Goal: Complete application form: Complete application form

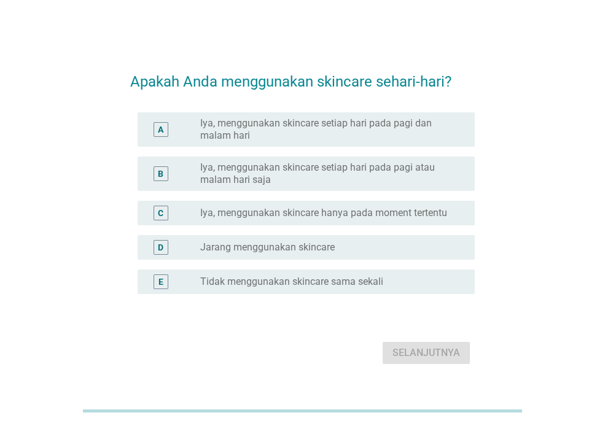
click at [397, 127] on label "Iya, menggunakan skincare setiap hari pada pagi dan malam hari" at bounding box center [327, 129] width 255 height 25
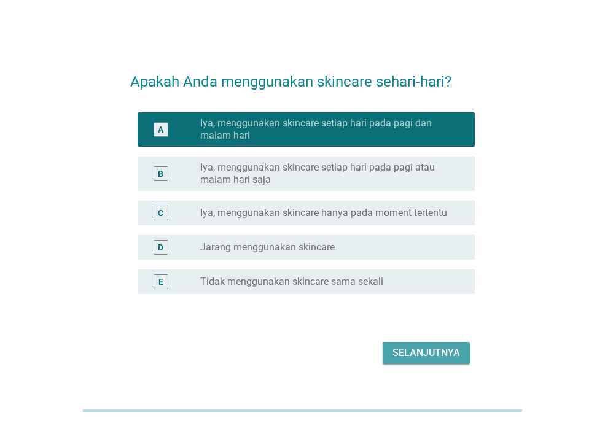
click at [414, 362] on button "Selanjutnya" at bounding box center [426, 353] width 87 height 22
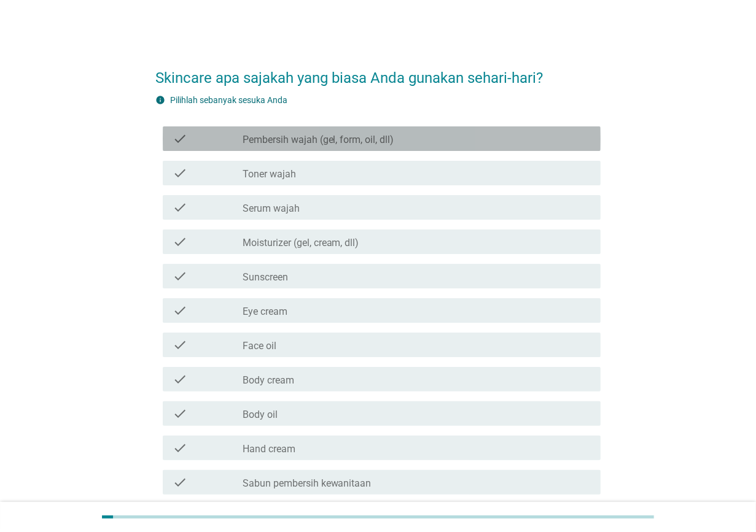
click at [456, 139] on div "check_box_outline_blank Pembersih wajah (gel, form, oil, dll)" at bounding box center [417, 138] width 348 height 15
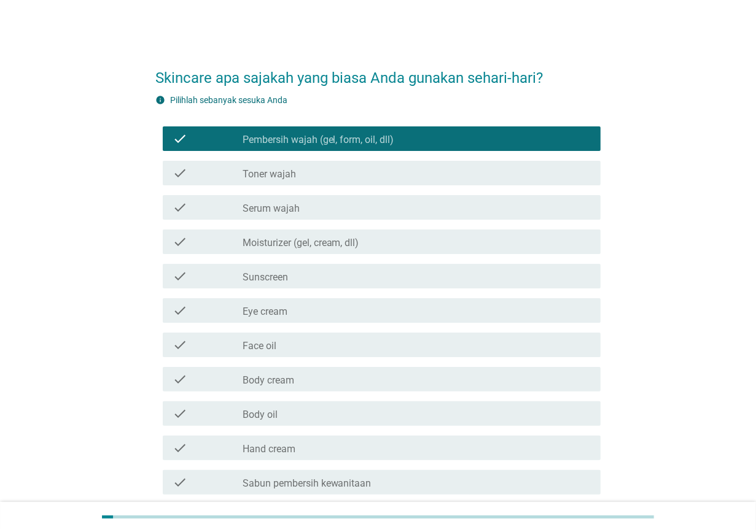
click at [434, 241] on div "check_box_outline_blank Moisturizer (gel, cream, dll)" at bounding box center [417, 242] width 348 height 15
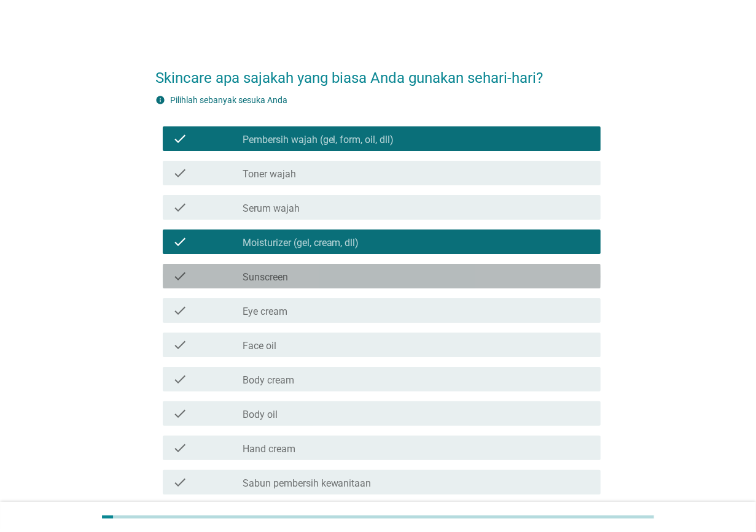
click at [409, 281] on div "check_box_outline_blank Sunscreen" at bounding box center [417, 276] width 348 height 15
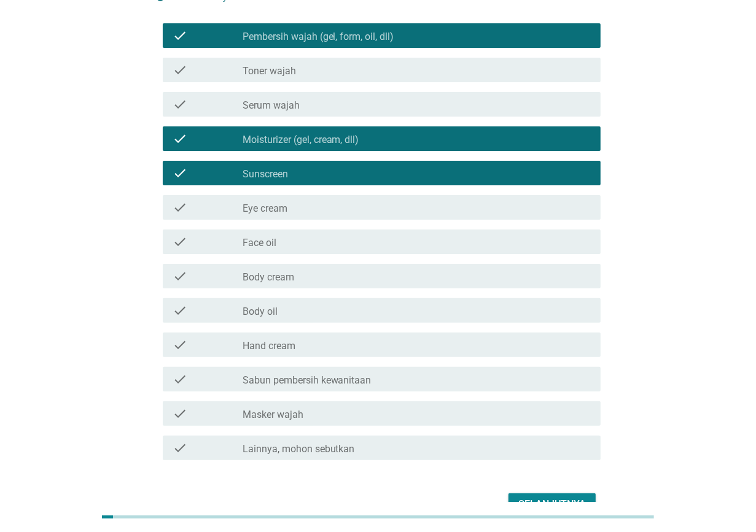
scroll to position [77, 0]
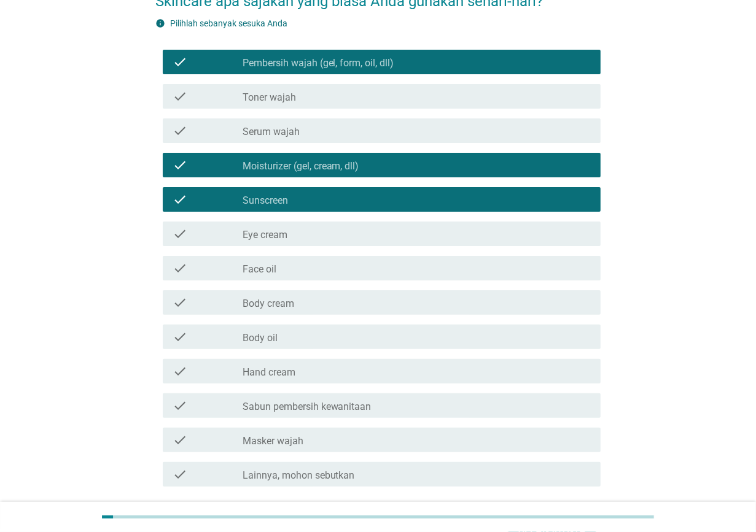
click at [479, 86] on div "check check_box_outline_blank Toner wajah" at bounding box center [382, 96] width 438 height 25
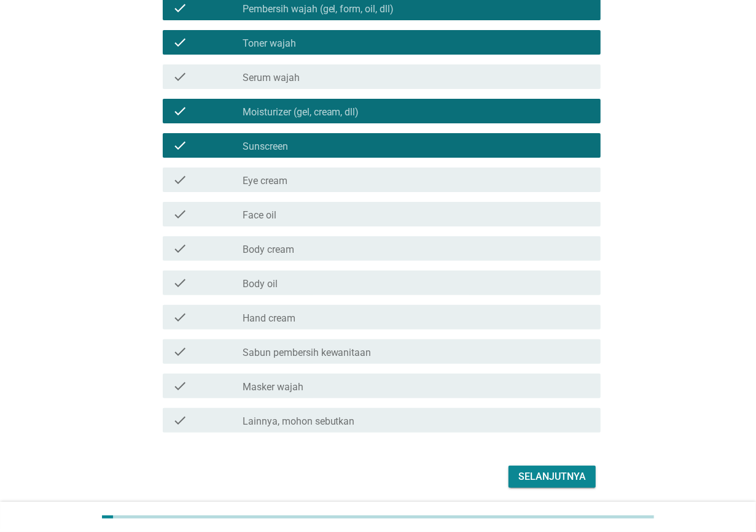
scroll to position [173, 0]
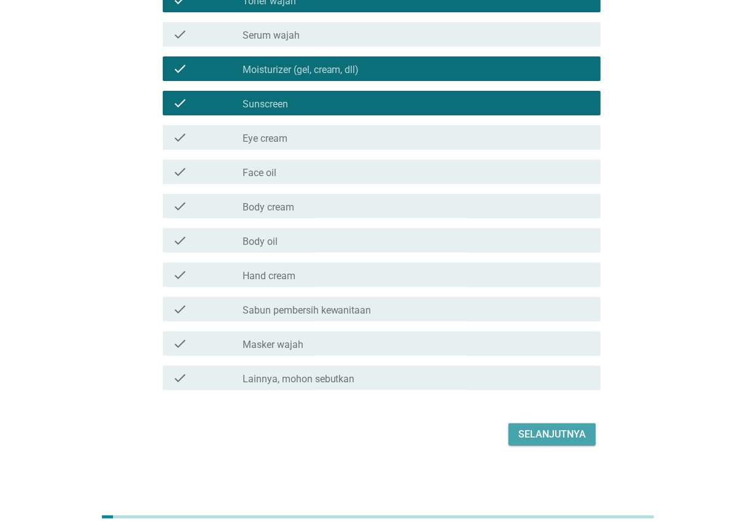
click at [550, 425] on button "Selanjutnya" at bounding box center [551, 435] width 87 height 22
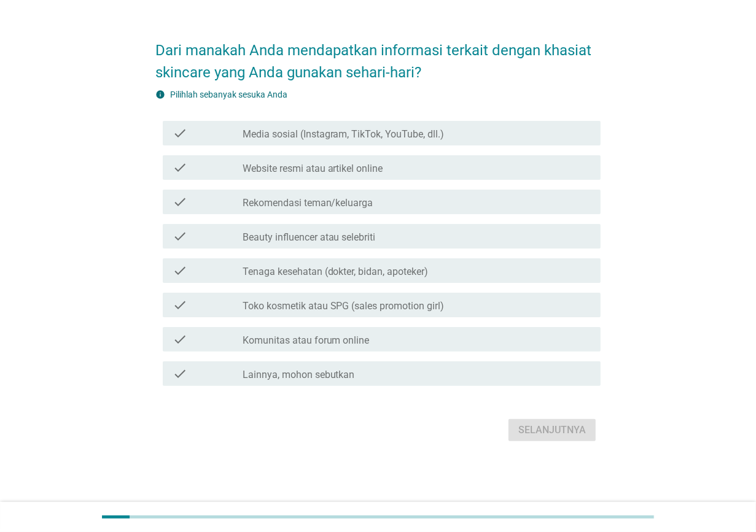
scroll to position [0, 0]
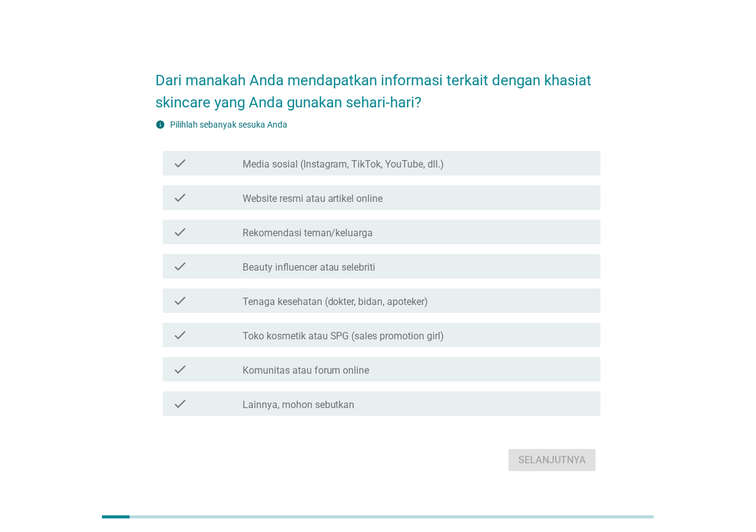
click at [505, 163] on div "check_box_outline_blank Media sosial (Instagram, TikTok, YouTube, dll.)" at bounding box center [417, 163] width 348 height 15
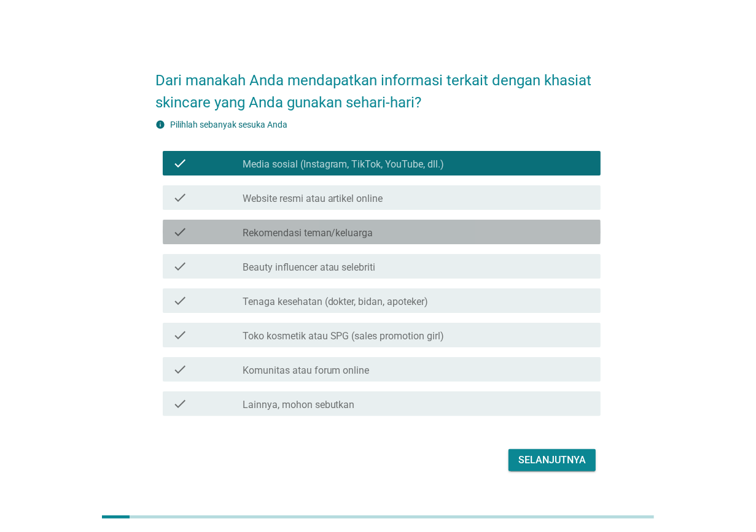
click at [488, 227] on div "check_box_outline_blank Rekomendasi teman/keluarga" at bounding box center [417, 232] width 348 height 15
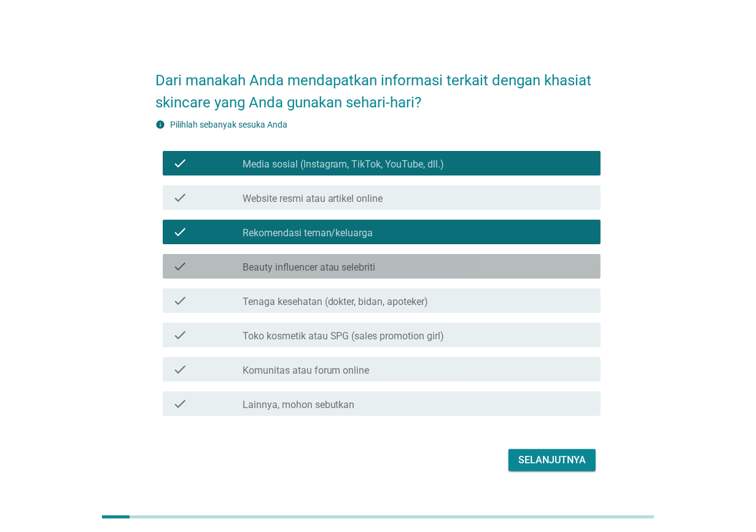
click at [482, 264] on div "check_box_outline_blank Beauty influencer atau selebriti" at bounding box center [417, 266] width 348 height 15
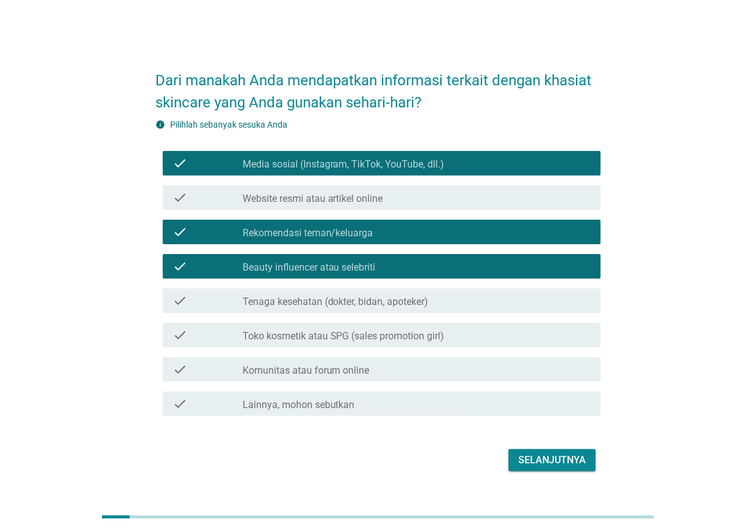
click at [482, 298] on div "check_box_outline_blank Tenaga kesehatan (dokter, bidan, apoteker)" at bounding box center [417, 301] width 348 height 15
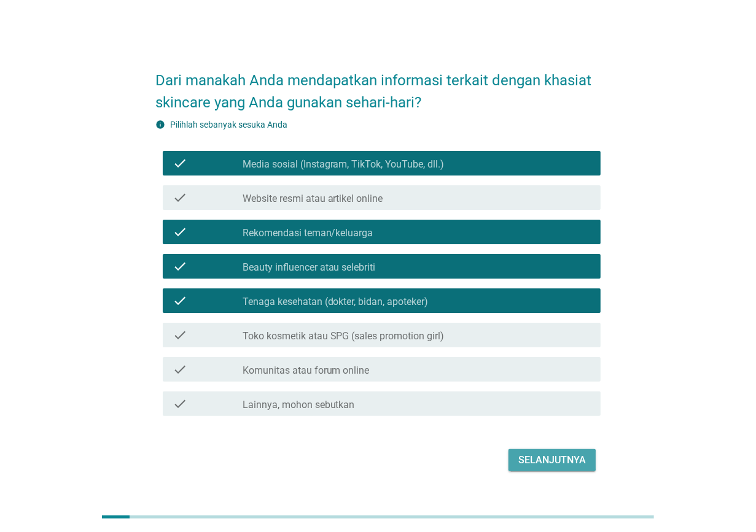
click at [548, 426] on button "Selanjutnya" at bounding box center [551, 460] width 87 height 22
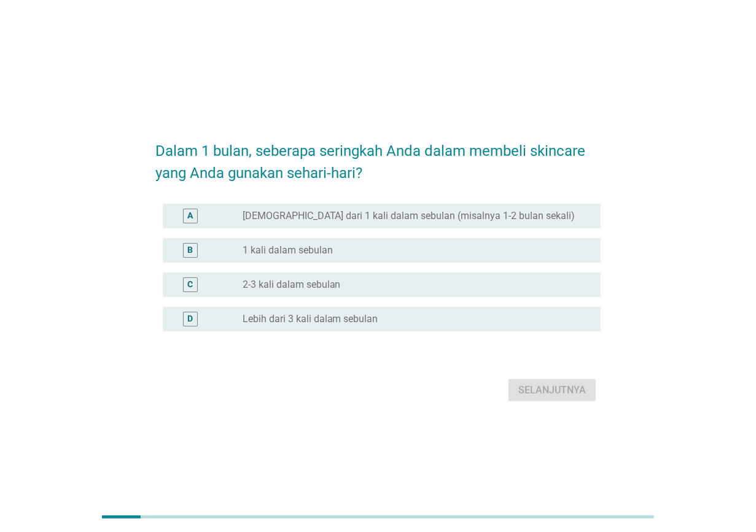
click at [553, 203] on div "A radio_button_unchecked Kurang dari 1 kali dalam sebulan (misalnya 1-2 bulan s…" at bounding box center [377, 216] width 445 height 34
click at [554, 206] on div "A radio_button_unchecked Kurang dari 1 kali dalam sebulan (misalnya 1-2 bulan s…" at bounding box center [382, 216] width 438 height 25
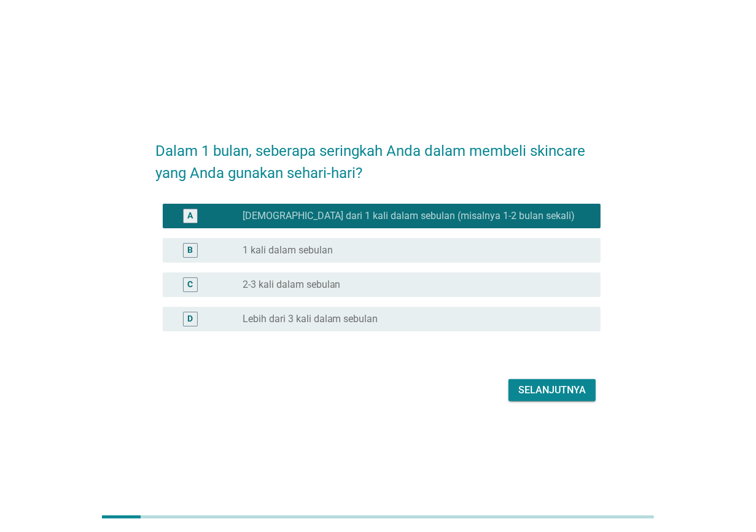
click at [563, 386] on div "Selanjutnya" at bounding box center [552, 390] width 68 height 15
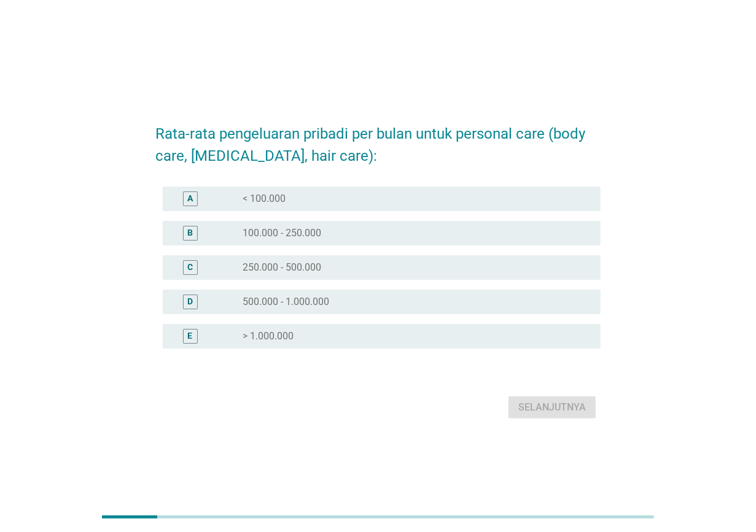
click at [554, 241] on div "B radio_button_unchecked 100.000 - 250.000" at bounding box center [382, 233] width 438 height 25
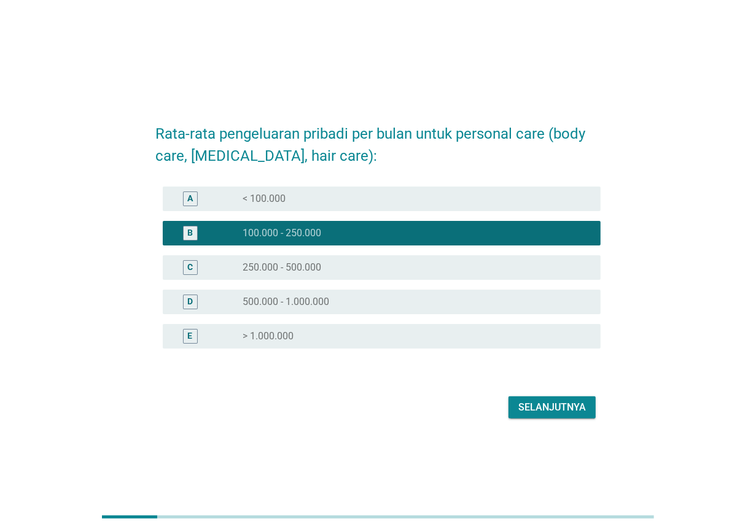
click at [539, 400] on button "Selanjutnya" at bounding box center [551, 408] width 87 height 22
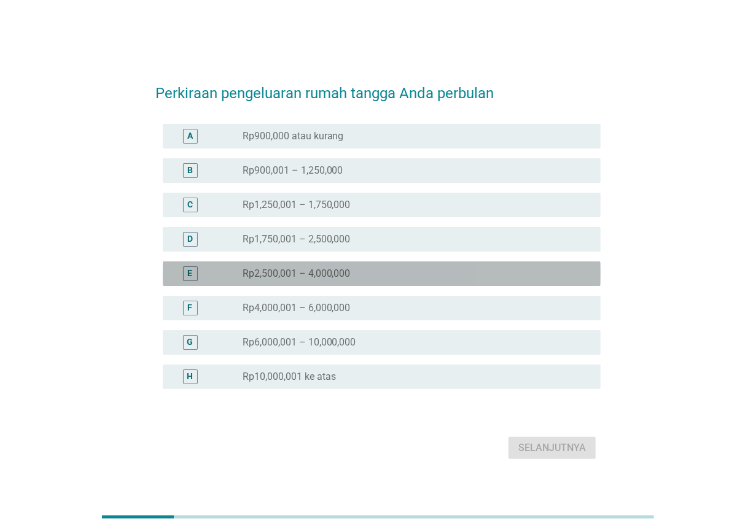
click at [500, 264] on div "E radio_button_unchecked Rp2,500,001 – 4,000,000" at bounding box center [382, 274] width 438 height 25
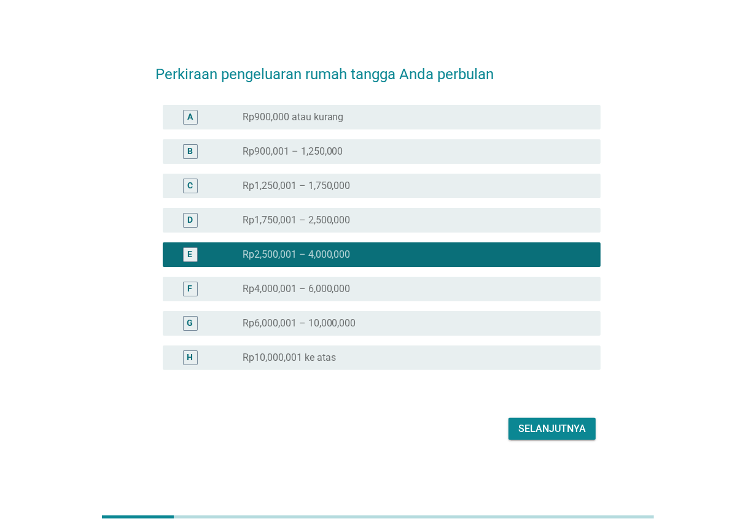
scroll to position [29, 0]
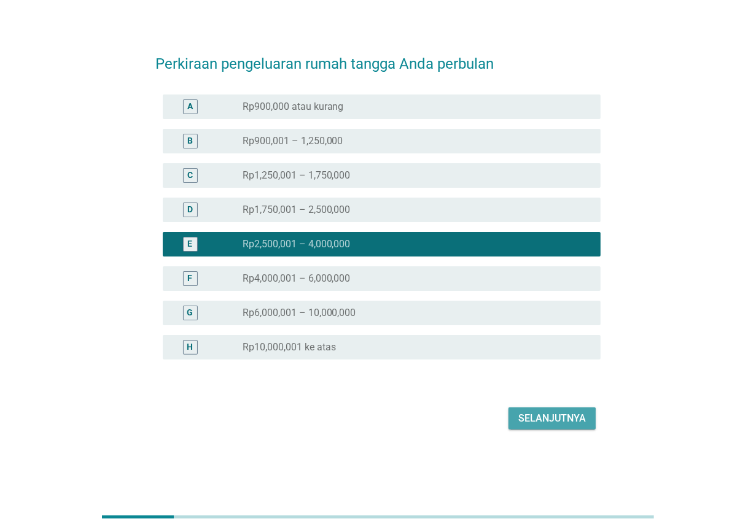
click at [551, 422] on div "Selanjutnya" at bounding box center [552, 418] width 68 height 15
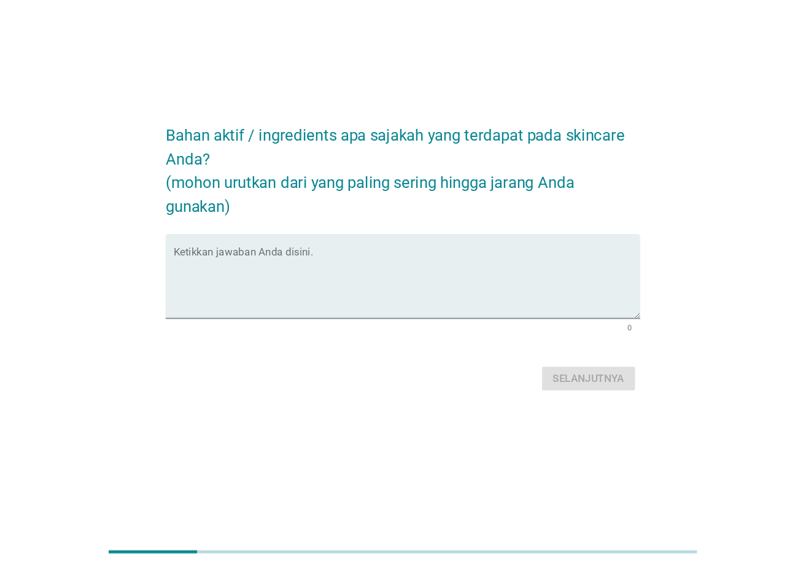
scroll to position [0, 0]
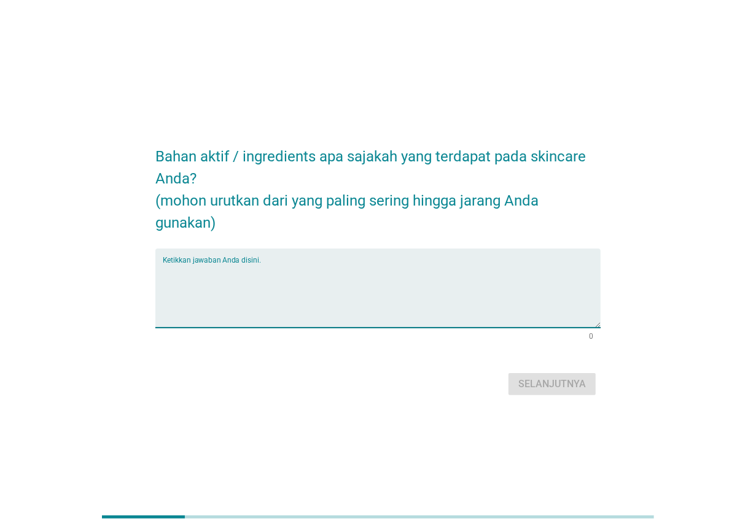
drag, startPoint x: 563, startPoint y: 264, endPoint x: 572, endPoint y: 262, distance: 9.5
click at [564, 264] on textarea "Ketikkan jawaban Anda disini." at bounding box center [382, 295] width 438 height 64
type textarea "AHA,BHA,PHA"
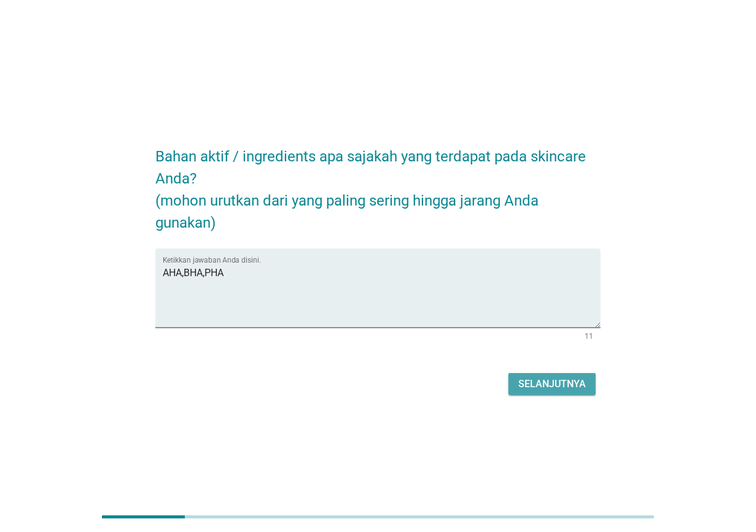
click at [577, 377] on div "Selanjutnya" at bounding box center [552, 384] width 68 height 15
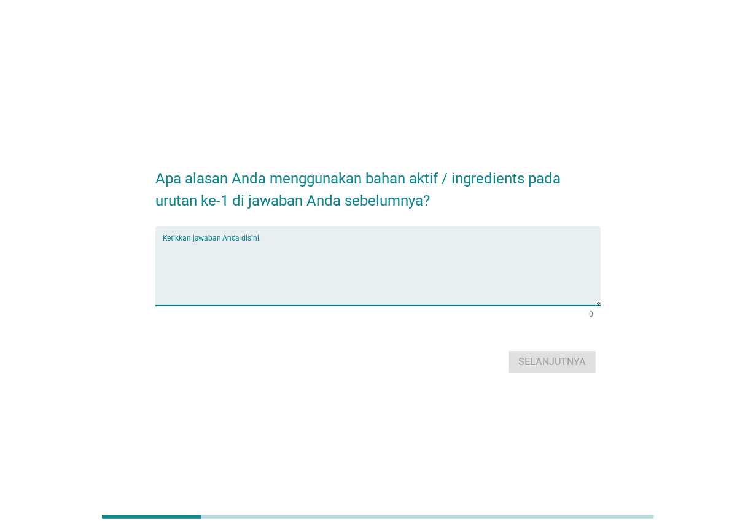
click at [548, 273] on textarea "Ketikkan jawaban Anda disini." at bounding box center [382, 273] width 438 height 64
type textarea "EXFOLIASI"
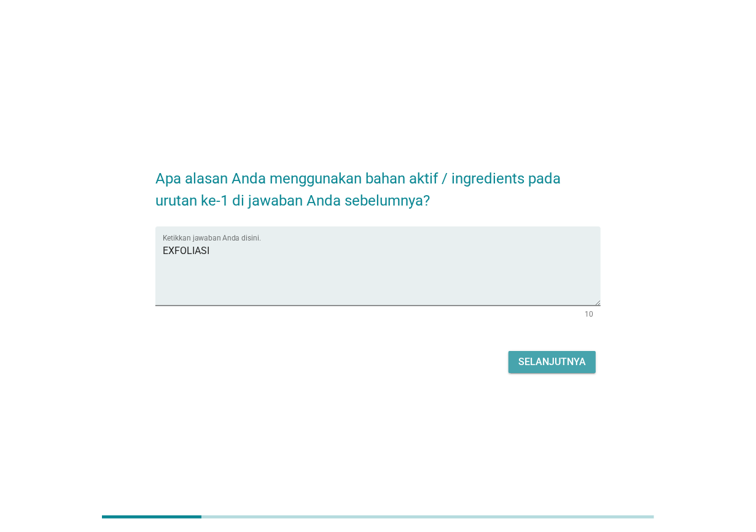
click at [551, 358] on div "Selanjutnya" at bounding box center [552, 362] width 68 height 15
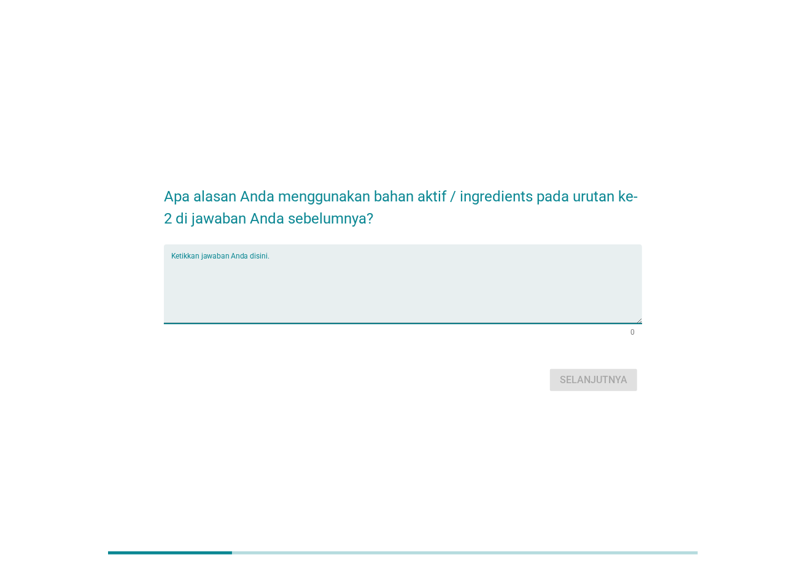
click at [472, 265] on textarea "Ketikkan jawaban Anda disini." at bounding box center [406, 291] width 471 height 64
click at [409, 292] on textarea "Ketikkan jawaban Anda disini." at bounding box center [406, 291] width 471 height 64
type textarea "MENGIKUTI KEBIASAAN SEHARI-HARI"
click at [561, 376] on div "Selanjutnya" at bounding box center [594, 380] width 68 height 15
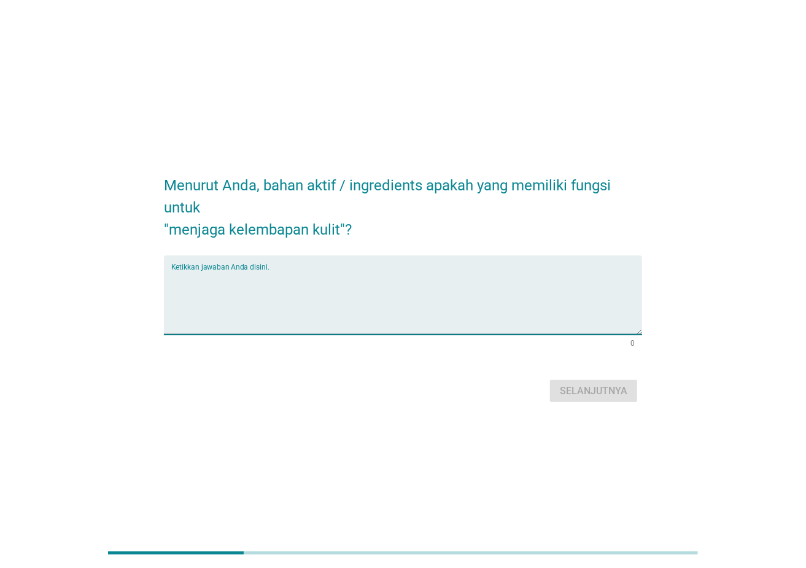
click at [472, 287] on textarea "Ketikkan jawaban Anda disini." at bounding box center [406, 302] width 471 height 64
type textarea "PHANTENOL"
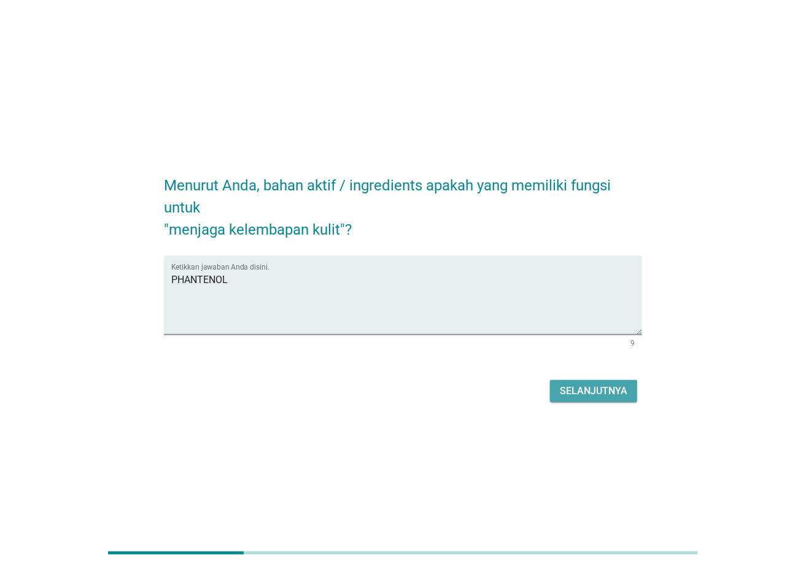
click at [555, 387] on button "Selanjutnya" at bounding box center [593, 391] width 87 height 22
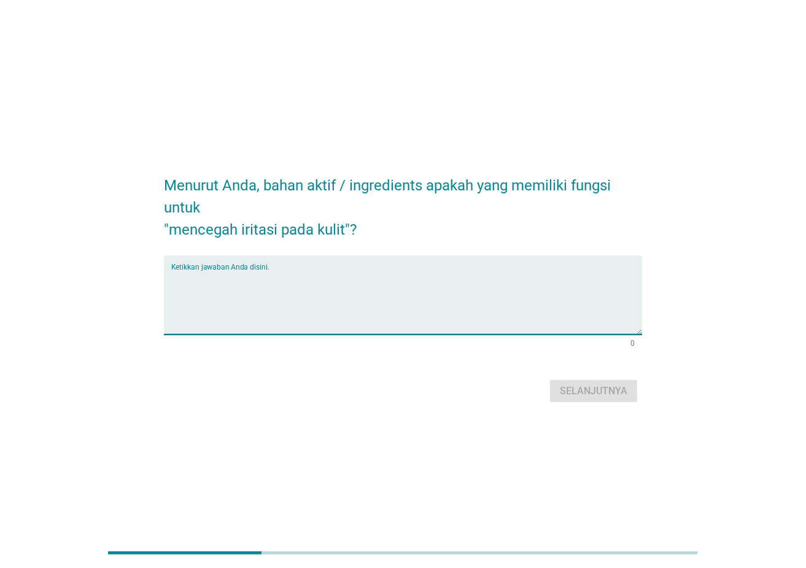
click at [524, 273] on textarea "Ketikkan jawaban Anda disini." at bounding box center [406, 302] width 471 height 64
type textarea "CERAMIDE, ALOE VERA"
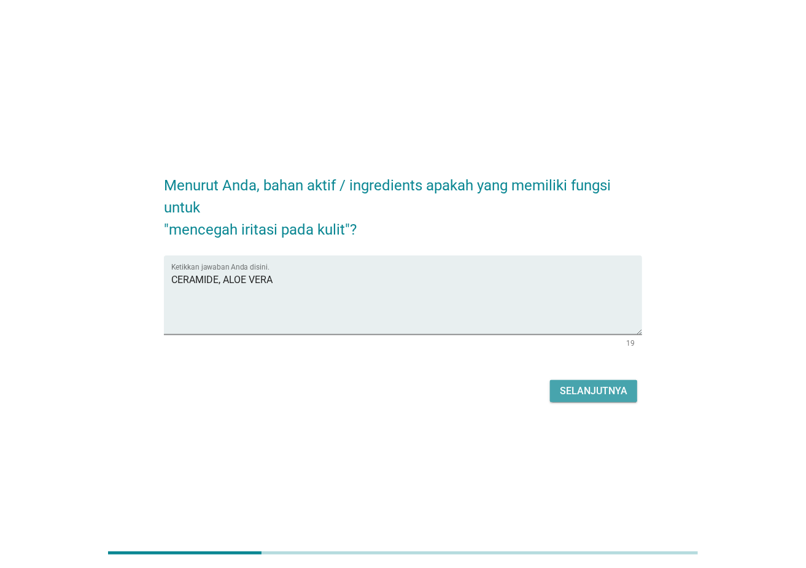
click at [591, 389] on div "Selanjutnya" at bounding box center [594, 391] width 68 height 15
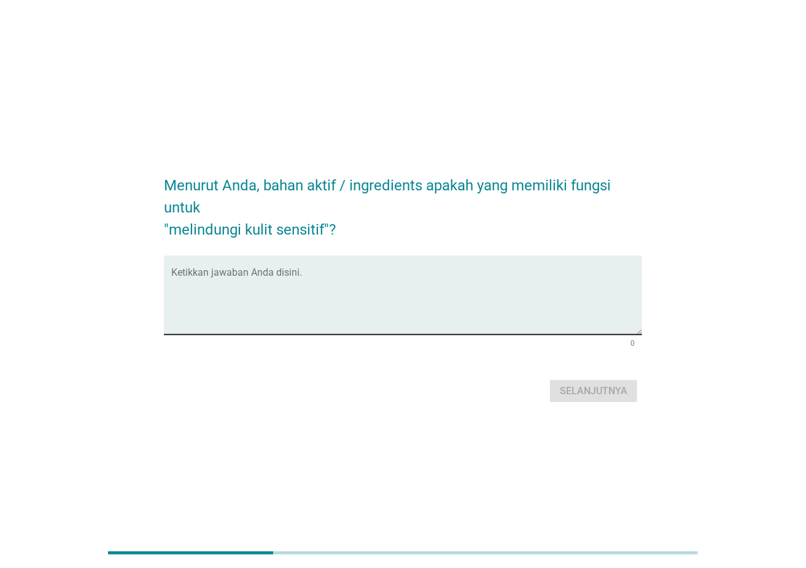
click at [386, 263] on div "Ketikkan jawaban Anda disini." at bounding box center [406, 294] width 471 height 79
type textarea "CERAMIDE"
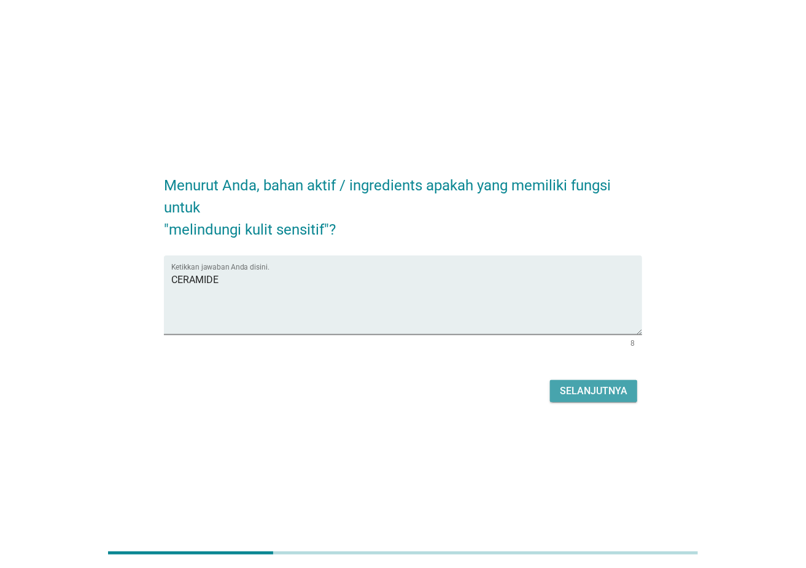
click at [563, 384] on div "Selanjutnya" at bounding box center [594, 391] width 68 height 15
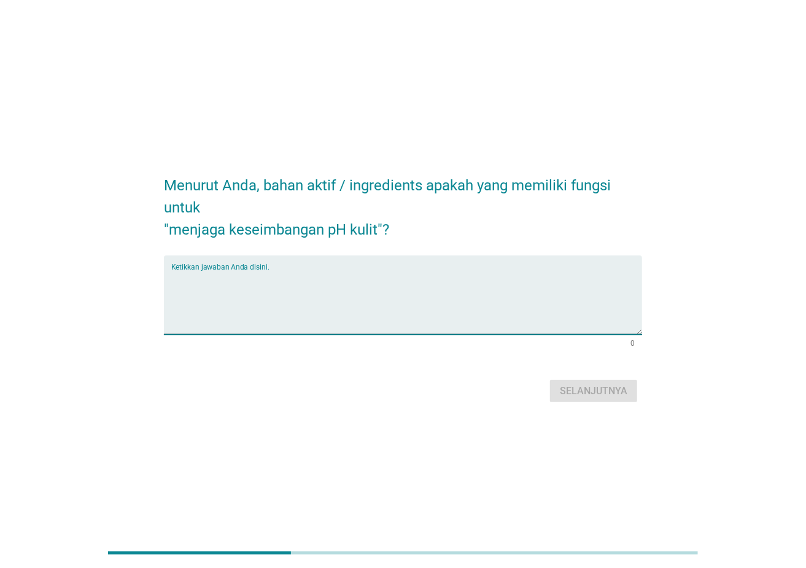
click at [379, 285] on textarea "Ketikkan jawaban Anda disini." at bounding box center [406, 302] width 471 height 64
type textarea "CENTELLA ACIATICA"
click at [568, 398] on div "Selanjutnya" at bounding box center [594, 391] width 68 height 15
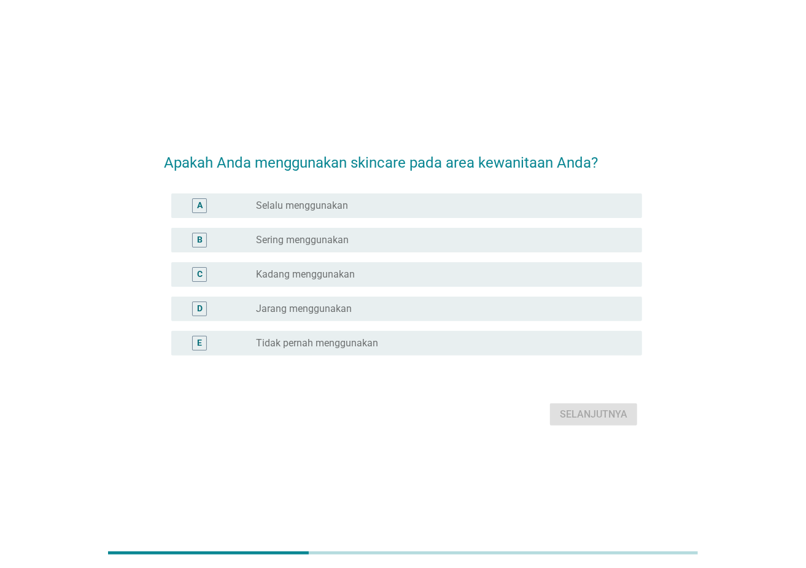
click at [416, 340] on div "radio_button_unchecked Tidak pernah menggunakan" at bounding box center [439, 343] width 367 height 12
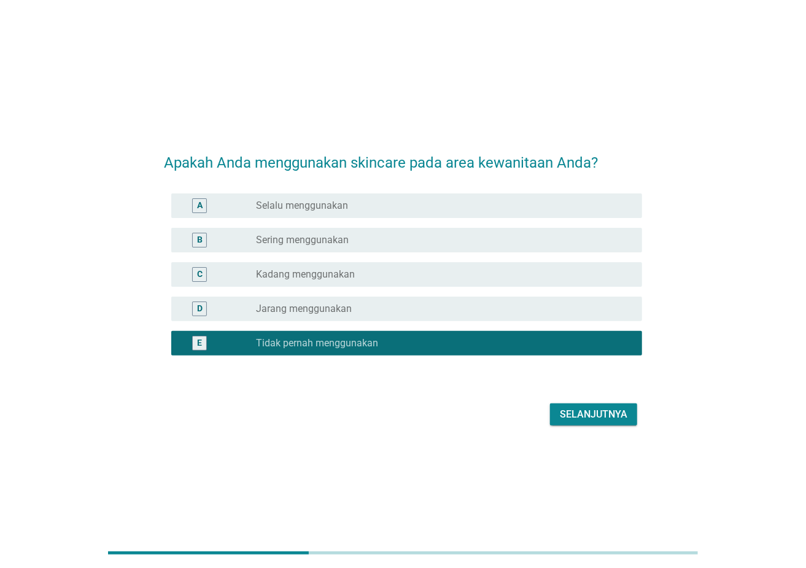
click at [570, 416] on div "Selanjutnya" at bounding box center [594, 414] width 68 height 15
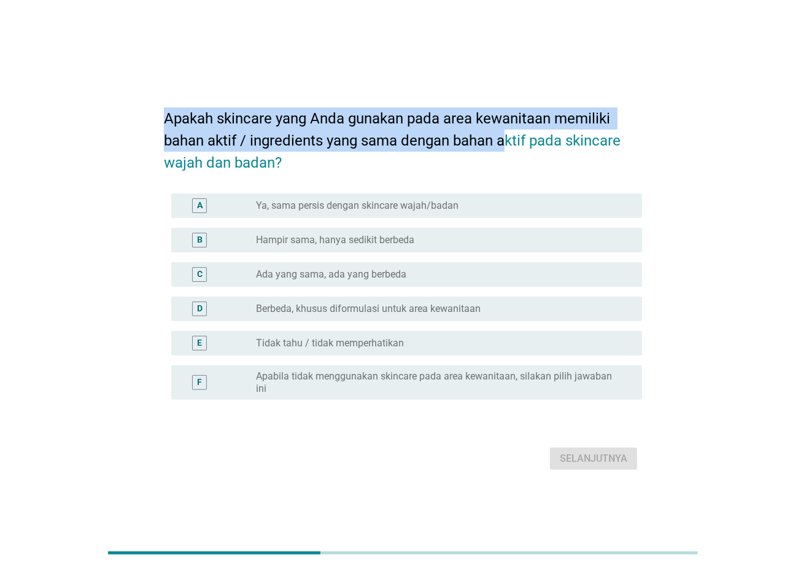
drag, startPoint x: 162, startPoint y: 120, endPoint x: 504, endPoint y: 141, distance: 342.7
click at [504, 141] on div "Apakah skincare yang Anda gunakan pada area kewanitaan memiliki bahan aktif / i…" at bounding box center [403, 284] width 498 height 398
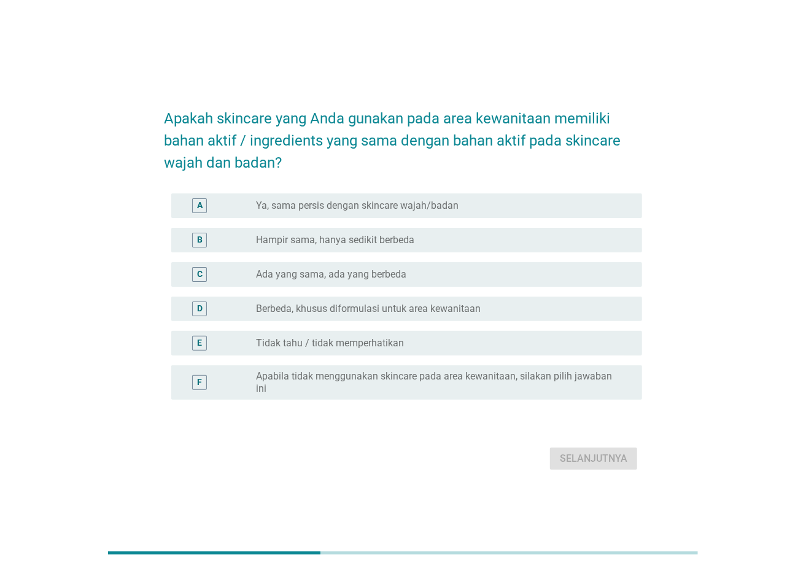
click at [487, 349] on div "radio_button_unchecked Tidak tahu / tidak memperhatikan" at bounding box center [439, 343] width 367 height 12
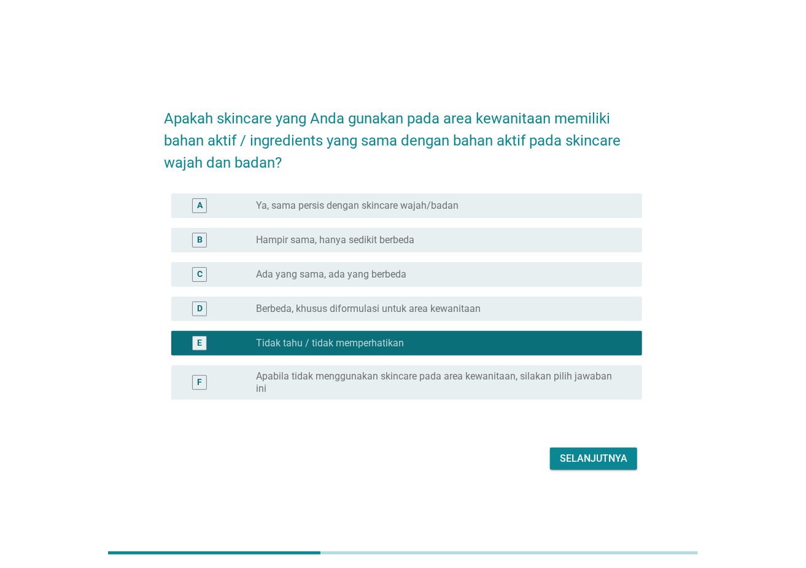
click at [581, 386] on label "Apabila tidak menggunakan skincare pada area kewanitaan, silakan pilih jawaban …" at bounding box center [439, 382] width 367 height 25
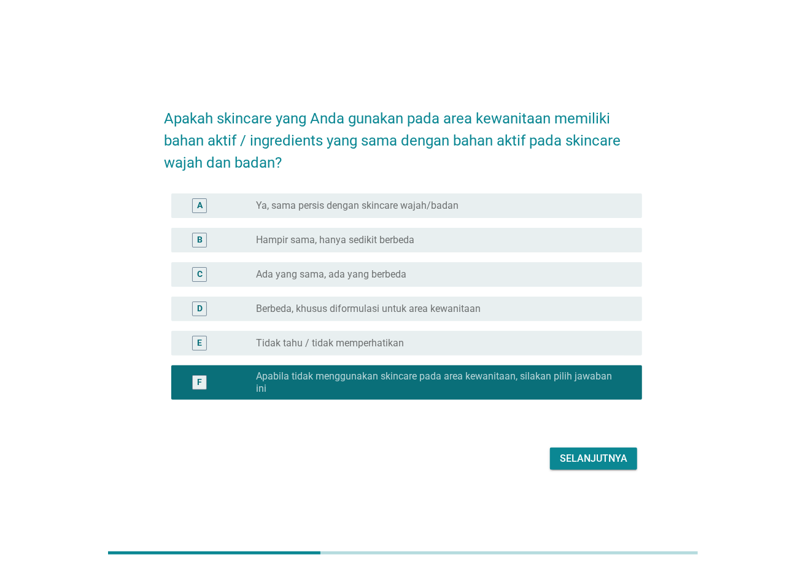
click at [594, 426] on div "Selanjutnya" at bounding box center [403, 458] width 478 height 29
click at [588, 426] on div "Selanjutnya" at bounding box center [594, 458] width 68 height 15
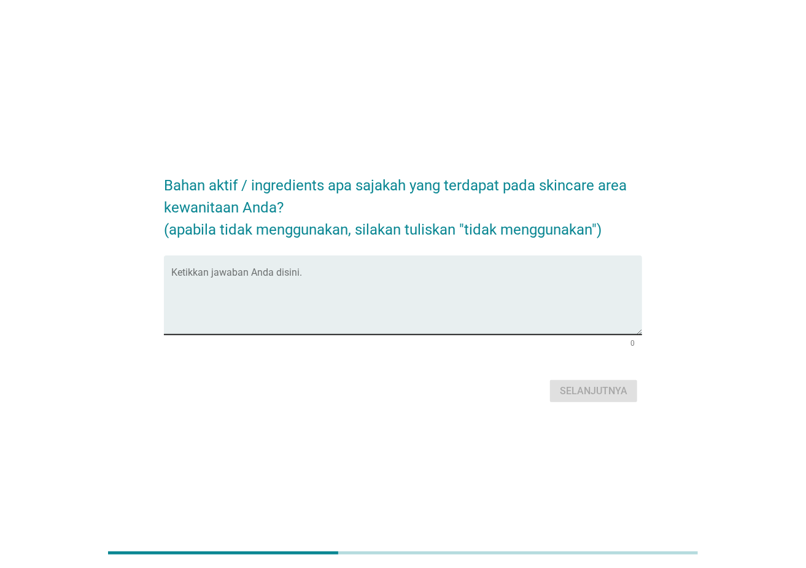
click at [443, 312] on textarea "Ketikkan jawaban Anda disini." at bounding box center [406, 302] width 471 height 64
type textarea "T"
type textarea "I"
type textarea "T"
type textarea "I"
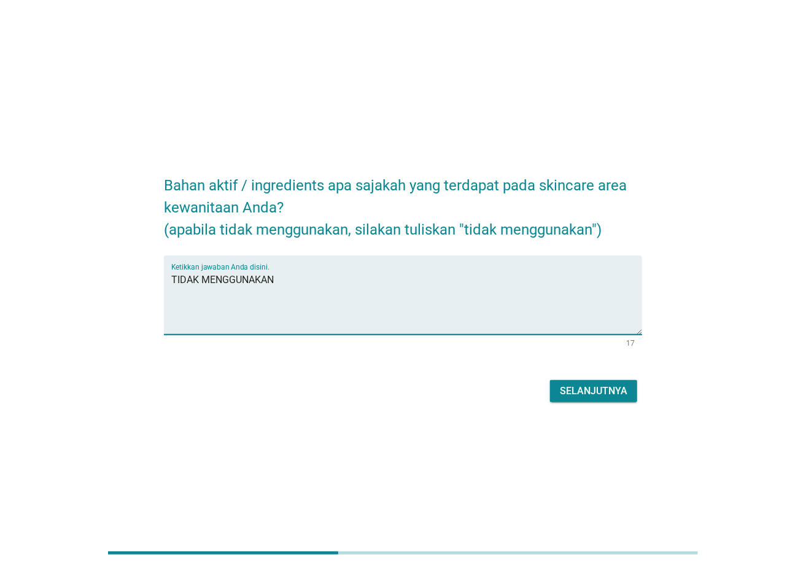
type textarea "TIDAK MENGGUNAKAN"
click at [604, 391] on div "Selanjutnya" at bounding box center [594, 391] width 68 height 15
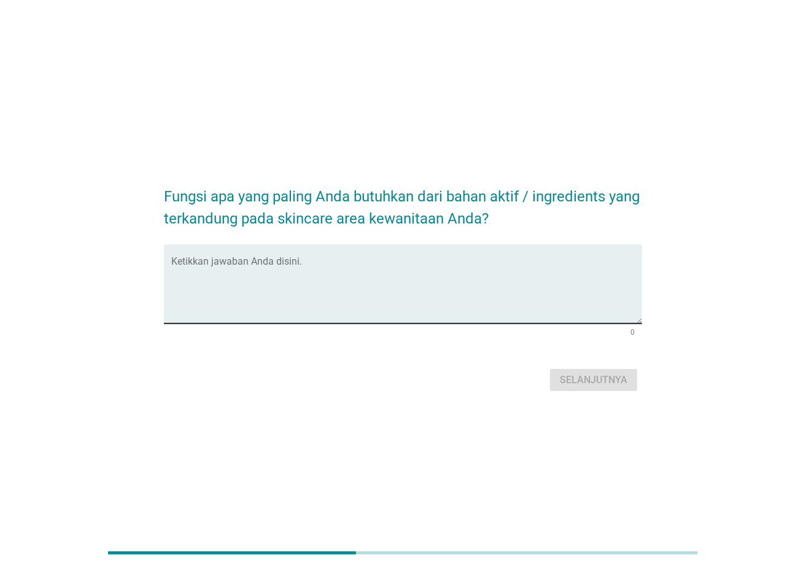
click at [319, 255] on div "Ketikkan jawaban Anda disini." at bounding box center [406, 283] width 471 height 79
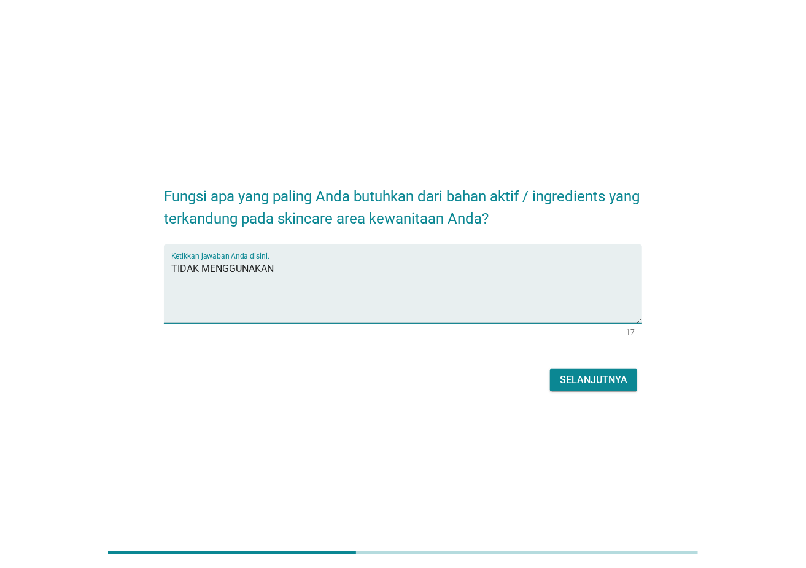
type textarea "TIDAK MENGGUNAKAN"
click at [601, 375] on div "Selanjutnya" at bounding box center [594, 380] width 68 height 15
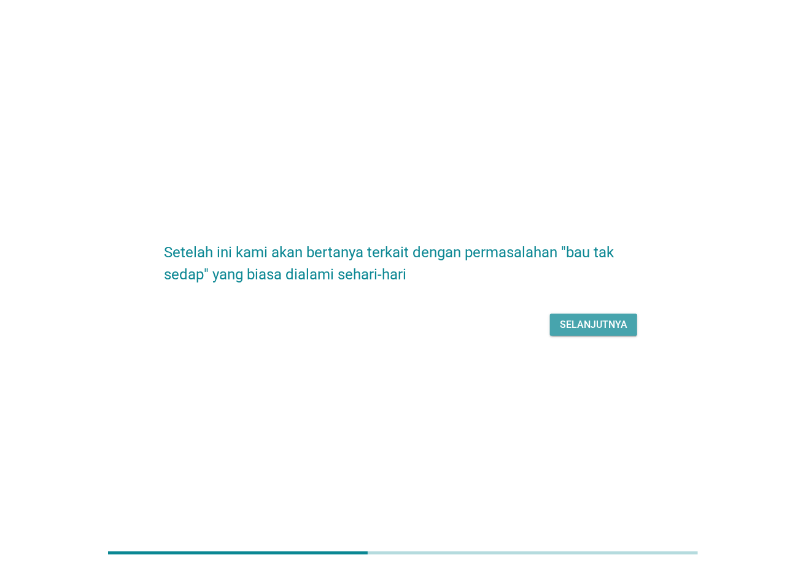
click at [601, 322] on div "Selanjutnya" at bounding box center [594, 324] width 68 height 15
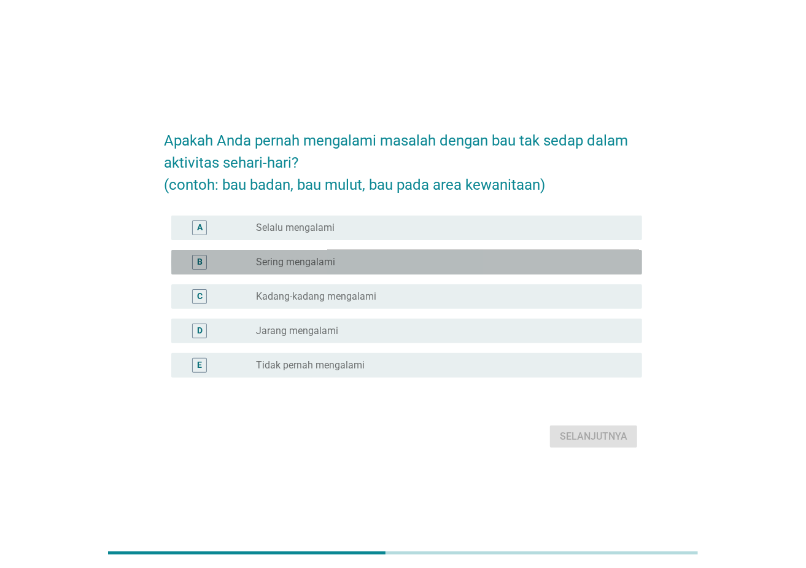
click at [509, 266] on div "radio_button_unchecked Sering mengalami" at bounding box center [439, 262] width 367 height 12
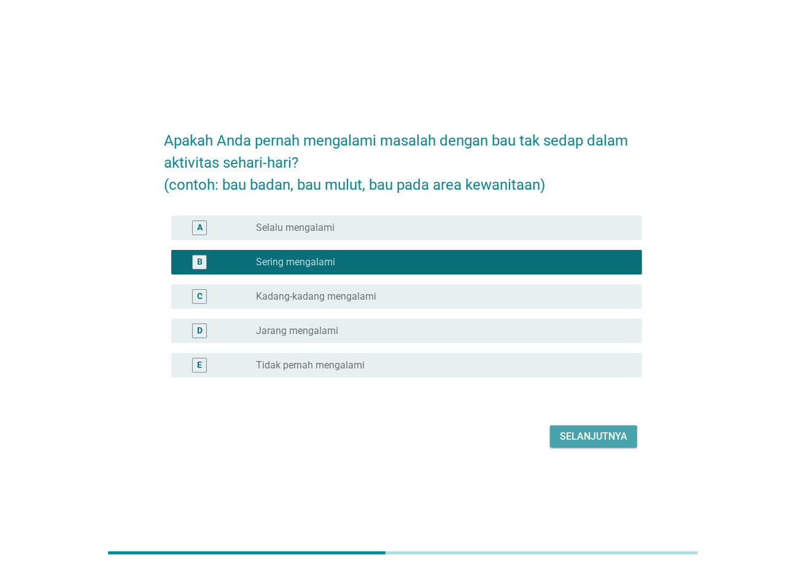
click at [604, 426] on button "Selanjutnya" at bounding box center [593, 437] width 87 height 22
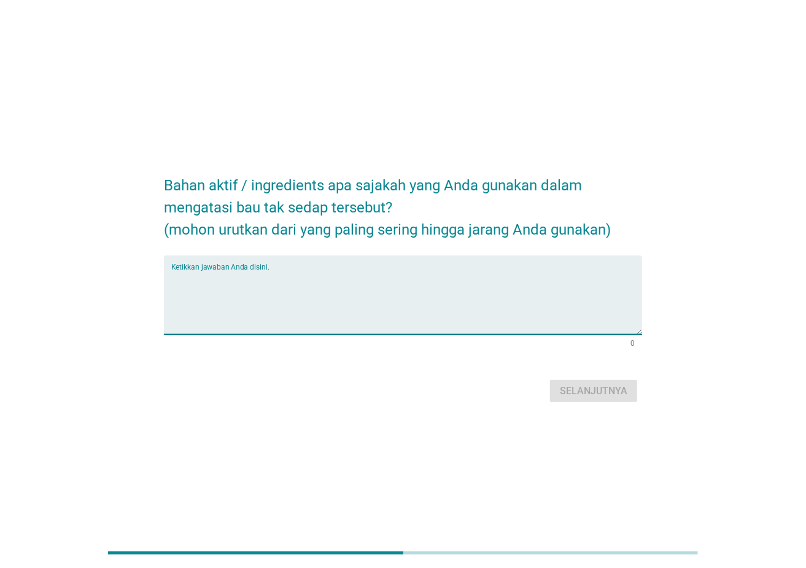
click at [402, 294] on textarea "Ketikkan jawaban Anda disini." at bounding box center [406, 302] width 471 height 64
type textarea "TAWAS"
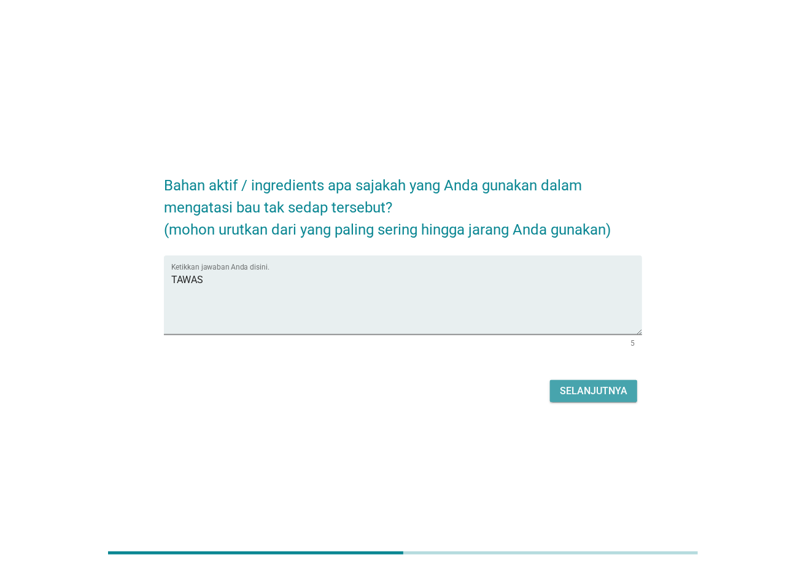
click at [575, 400] on button "Selanjutnya" at bounding box center [593, 391] width 87 height 22
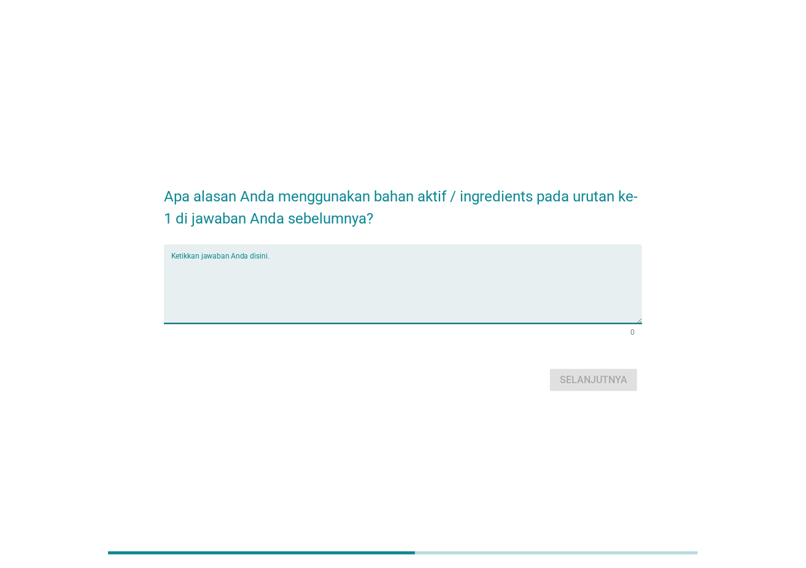
click at [440, 287] on textarea "Ketikkan jawaban Anda disini." at bounding box center [406, 291] width 471 height 64
type textarea "[PERSON_NAME]"
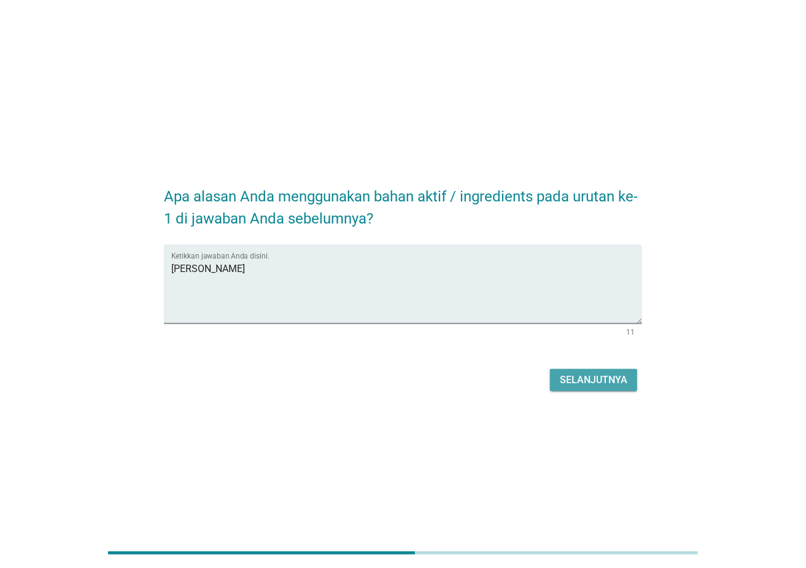
click at [561, 377] on div "Selanjutnya" at bounding box center [594, 380] width 68 height 15
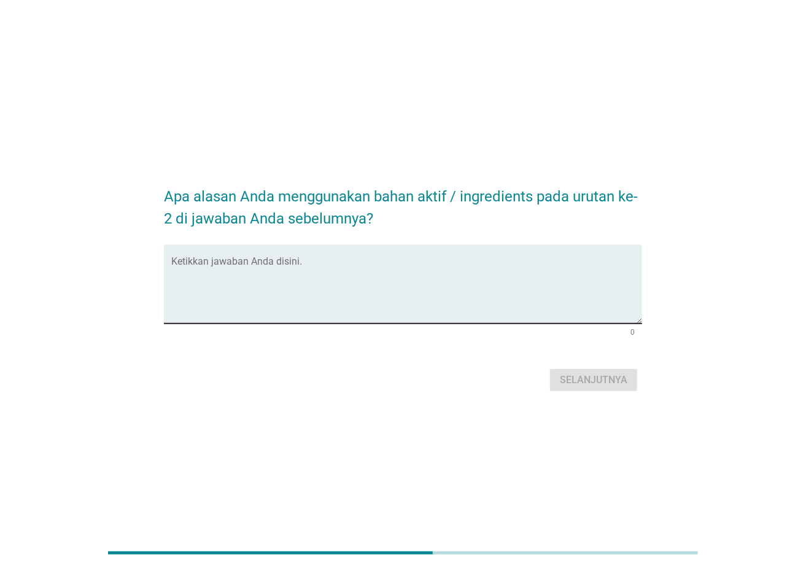
click at [342, 256] on div "Ketikkan jawaban Anda disini." at bounding box center [406, 283] width 471 height 79
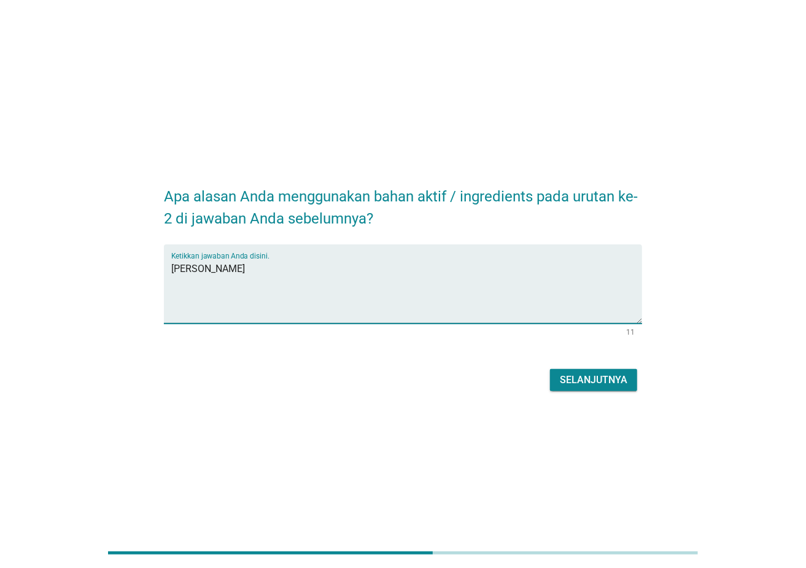
type textarea "[PERSON_NAME]"
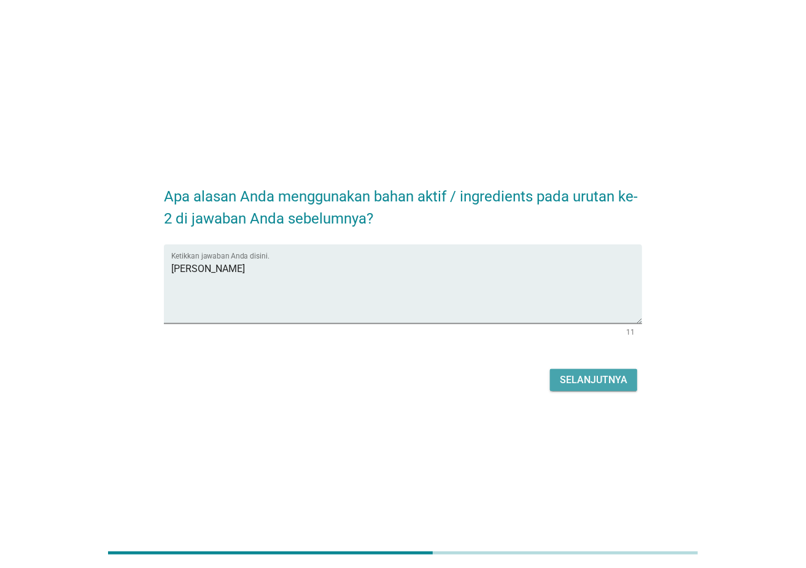
click at [570, 376] on div "Selanjutnya" at bounding box center [594, 380] width 68 height 15
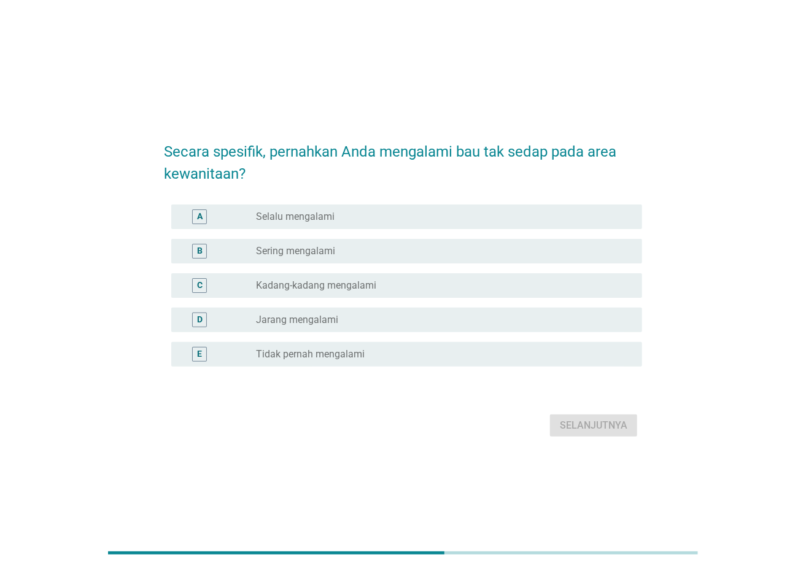
click at [160, 160] on div "Secara spesifik, pernahkan Anda mengalami bau tak sedap pada area kewanitaan? A…" at bounding box center [403, 285] width 498 height 332
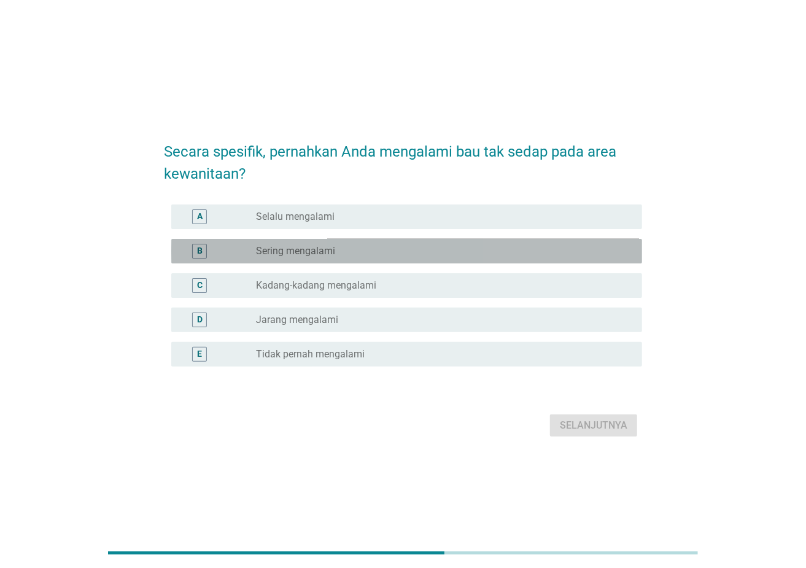
click at [348, 259] on div "B radio_button_unchecked Sering mengalami" at bounding box center [406, 251] width 471 height 25
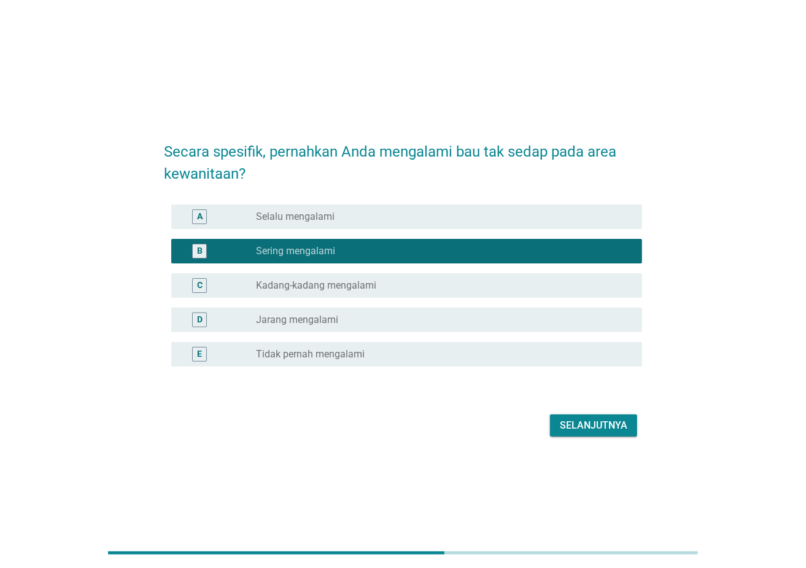
click at [567, 421] on div "Selanjutnya" at bounding box center [594, 425] width 68 height 15
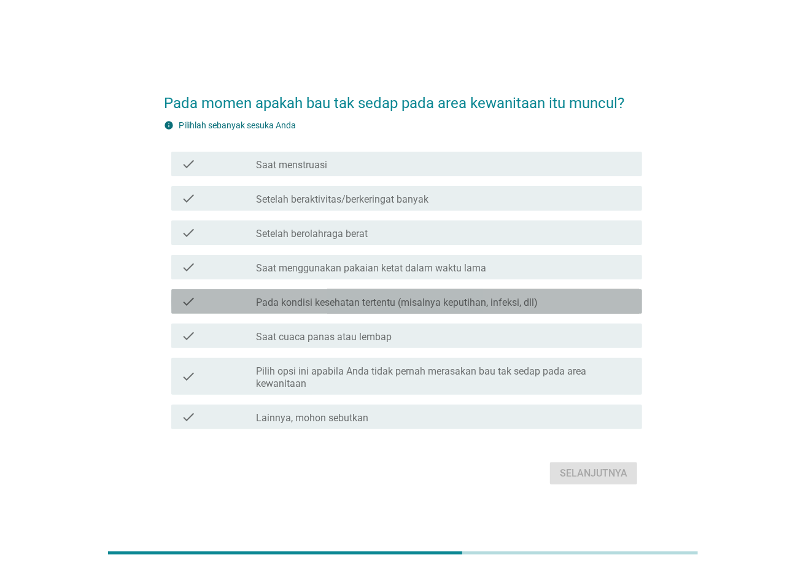
click at [461, 313] on div "check check_box_outline_blank Pada kondisi kesehatan tertentu (misalnya keputih…" at bounding box center [406, 301] width 471 height 25
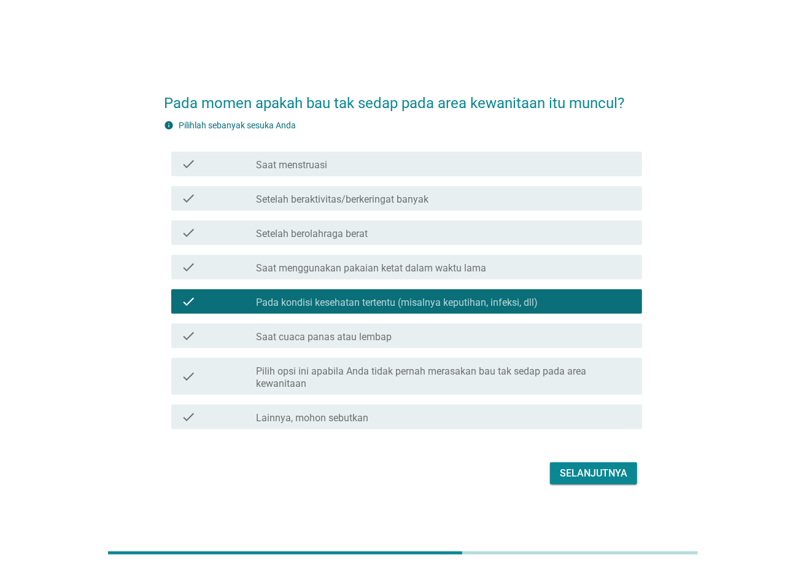
click at [578, 426] on div "Selanjutnya" at bounding box center [594, 473] width 68 height 15
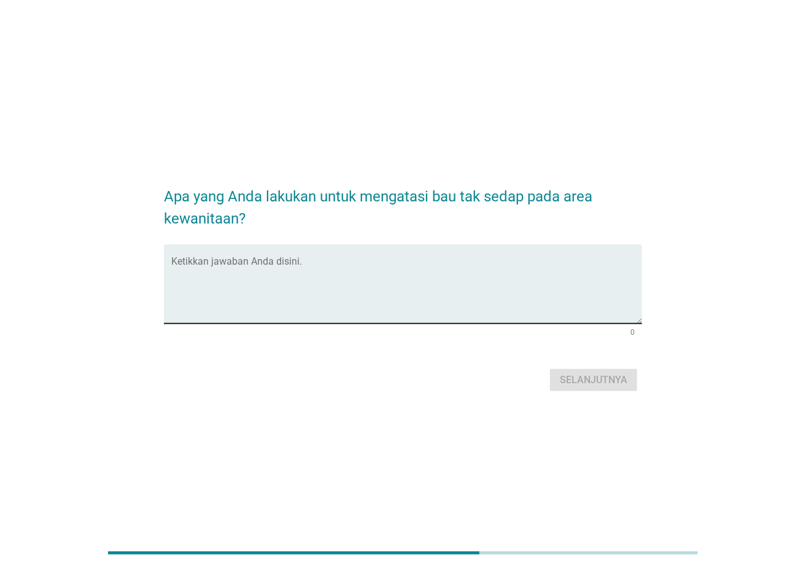
click at [443, 278] on textarea "Ketikkan jawaban Anda disini." at bounding box center [406, 291] width 471 height 64
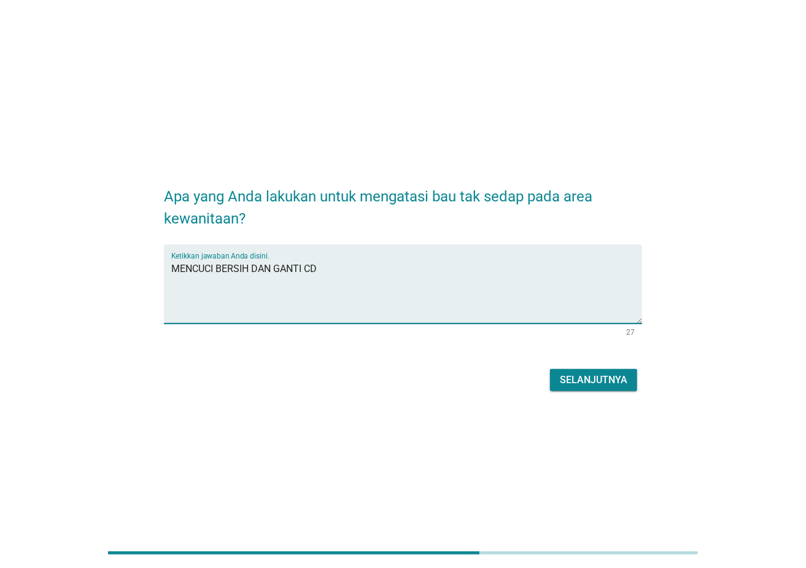
type textarea "MENCUCI BERSIH DAN GANTI CD"
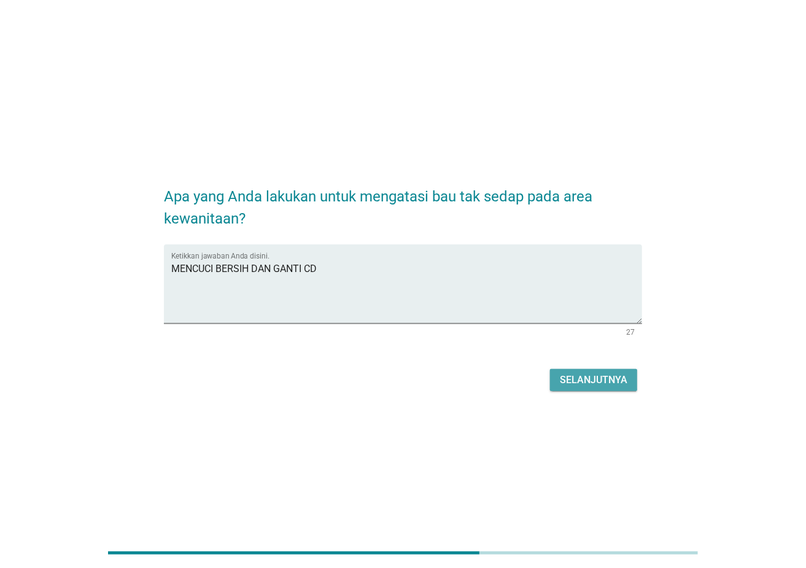
click at [578, 384] on div "Selanjutnya" at bounding box center [594, 380] width 68 height 15
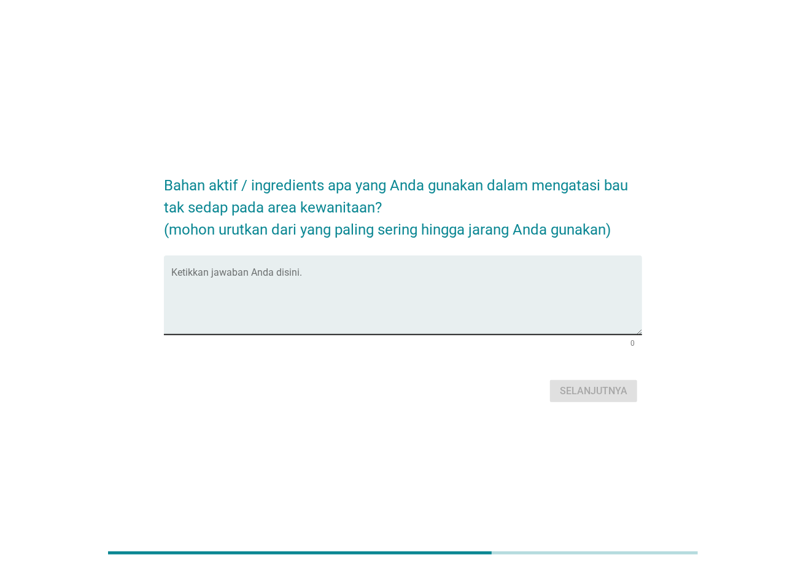
click at [282, 266] on div "Ketikkan jawaban Anda disini." at bounding box center [406, 294] width 471 height 79
type textarea "TIDAK MENGGUNAKAN"
click at [566, 396] on div "Selanjutnya" at bounding box center [594, 391] width 68 height 15
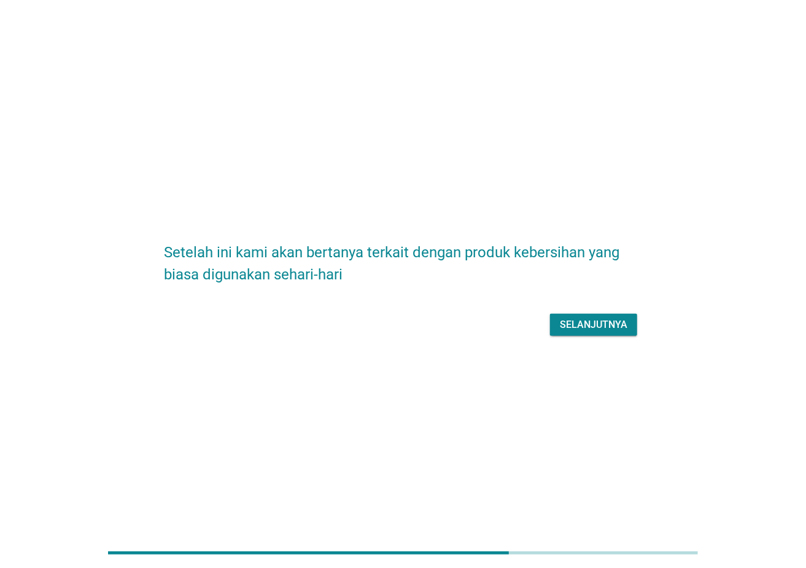
click at [597, 337] on div "Selanjutnya" at bounding box center [403, 324] width 478 height 29
click at [601, 321] on div "Selanjutnya" at bounding box center [594, 324] width 68 height 15
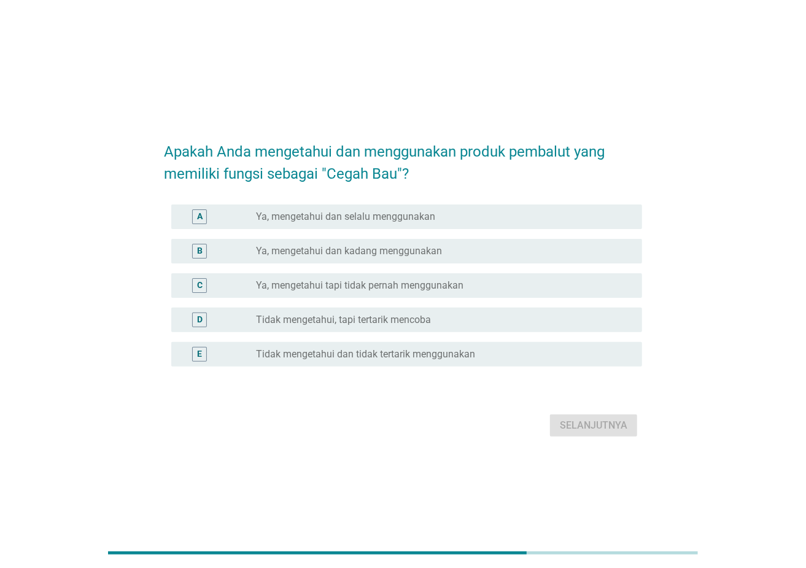
click at [556, 259] on div "B radio_button_unchecked Ya, mengetahui dan kadang menggunakan" at bounding box center [406, 251] width 471 height 25
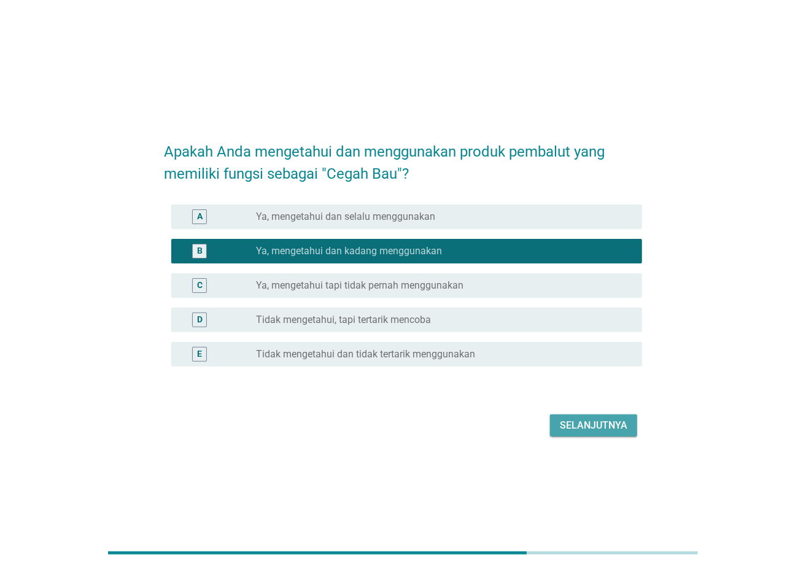
click at [604, 426] on div "Selanjutnya" at bounding box center [594, 425] width 68 height 15
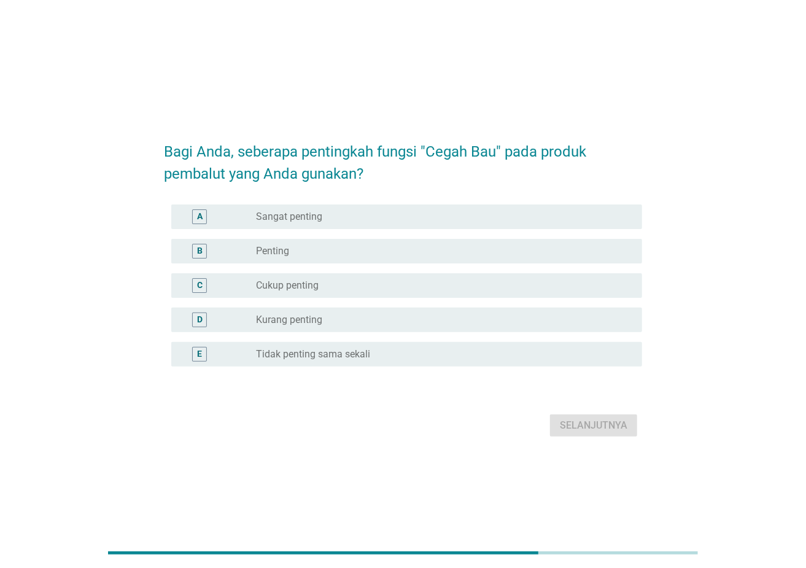
click at [555, 254] on div "radio_button_unchecked Penting" at bounding box center [439, 251] width 367 height 12
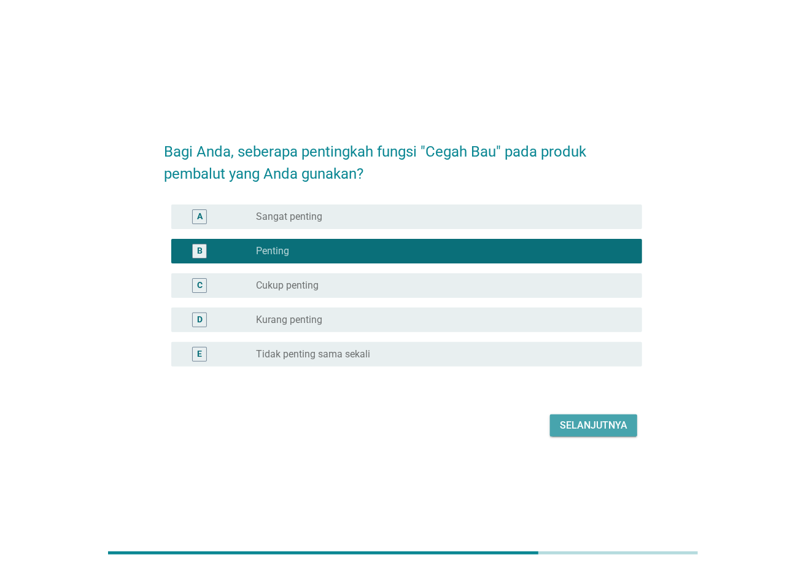
click at [604, 426] on div "Selanjutnya" at bounding box center [594, 425] width 68 height 15
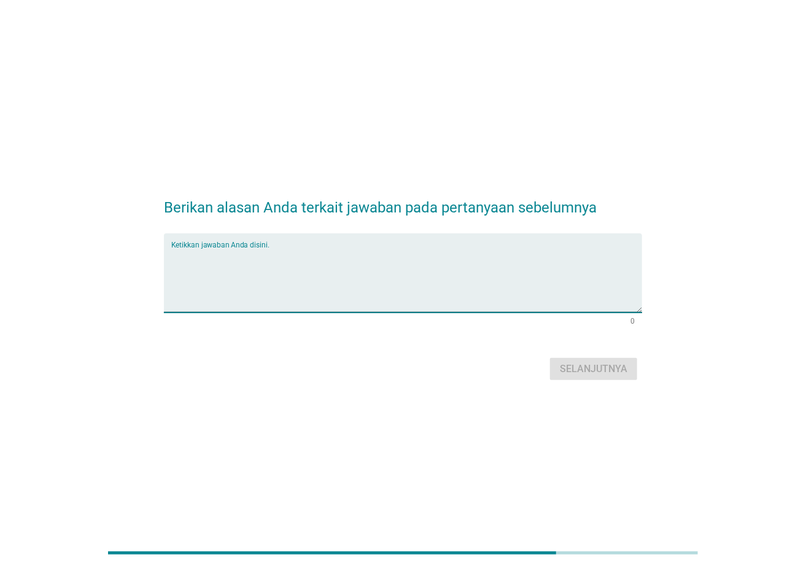
click at [434, 254] on textarea "Ketikkan jawaban Anda disini." at bounding box center [406, 280] width 471 height 64
type textarea "AGAR TIDAK MENGGANGGU"
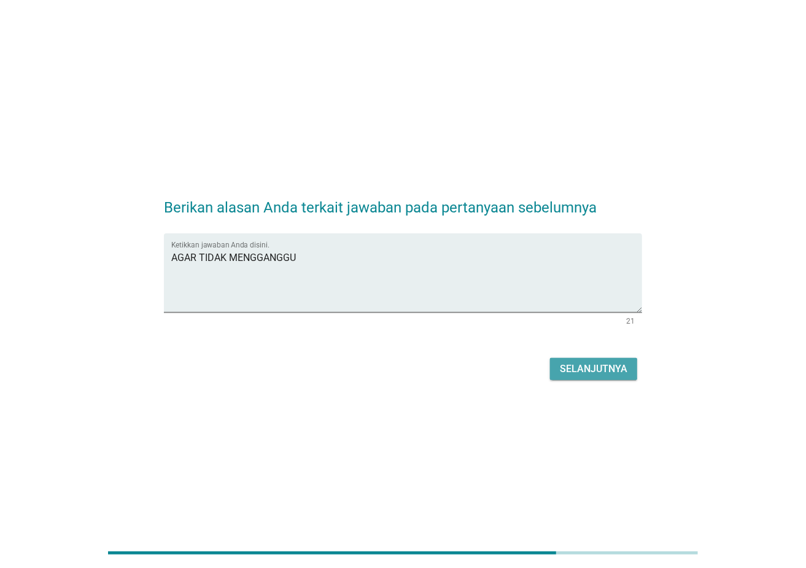
click at [597, 360] on button "Selanjutnya" at bounding box center [593, 369] width 87 height 22
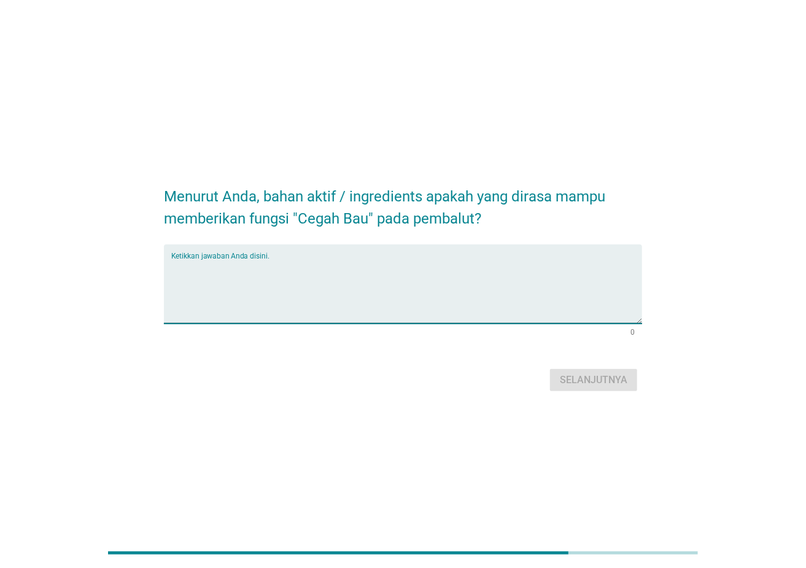
click at [420, 280] on textarea "Ketikkan jawaban Anda disini." at bounding box center [406, 291] width 471 height 64
type textarea "DAUN SIRIH"
click at [594, 374] on div "Selanjutnya" at bounding box center [594, 380] width 68 height 15
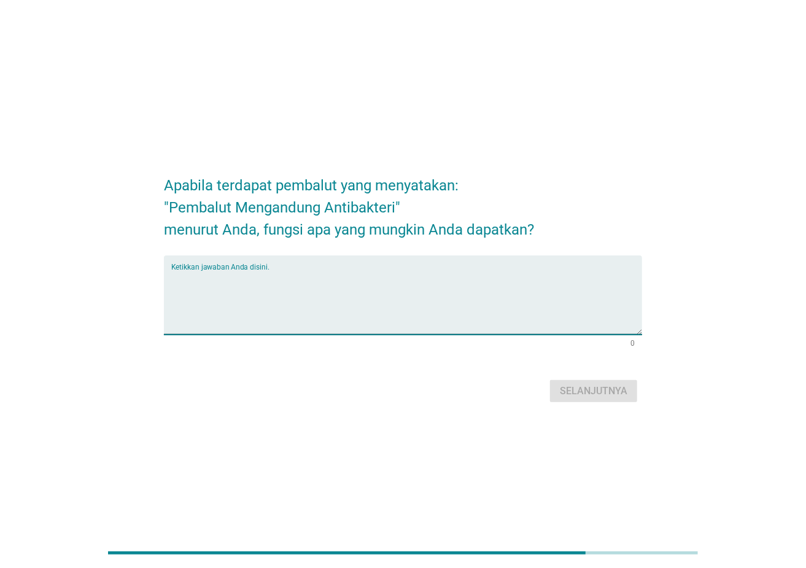
click at [413, 271] on textarea "Ketikkan jawaban Anda disini." at bounding box center [406, 302] width 471 height 64
type textarea "MENGURANGI GATAL DAN IRITASI"
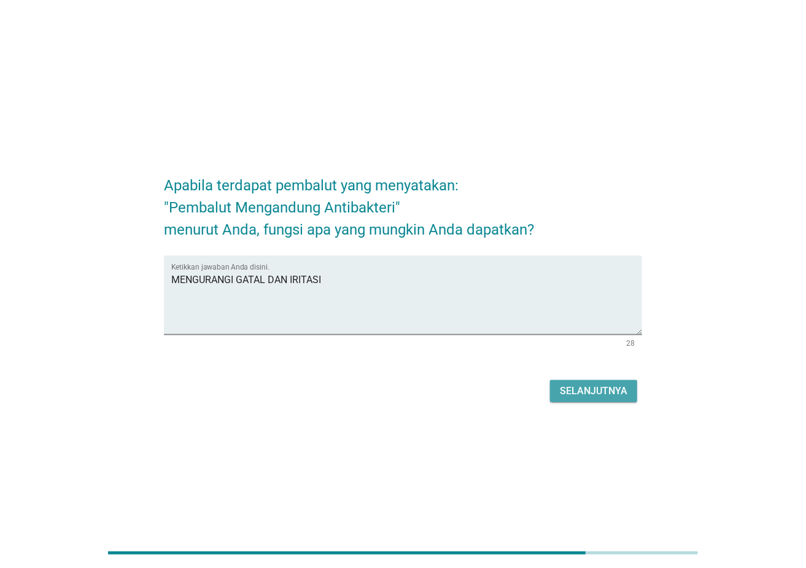
click at [593, 398] on div "Selanjutnya" at bounding box center [594, 391] width 68 height 15
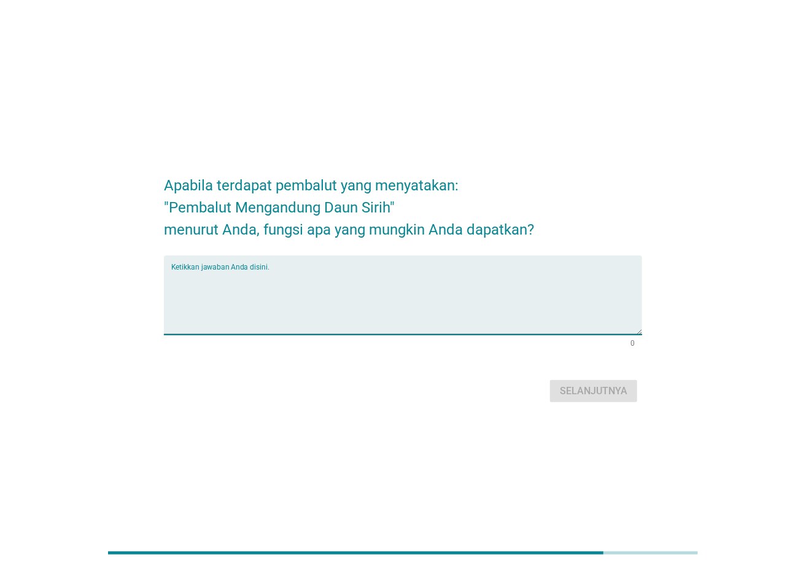
click at [371, 274] on textarea "Ketikkan jawaban Anda disini." at bounding box center [406, 302] width 471 height 64
type textarea "MENGURANGI BAU DAN IRITASI"
click at [602, 389] on div "Selanjutnya" at bounding box center [594, 391] width 68 height 15
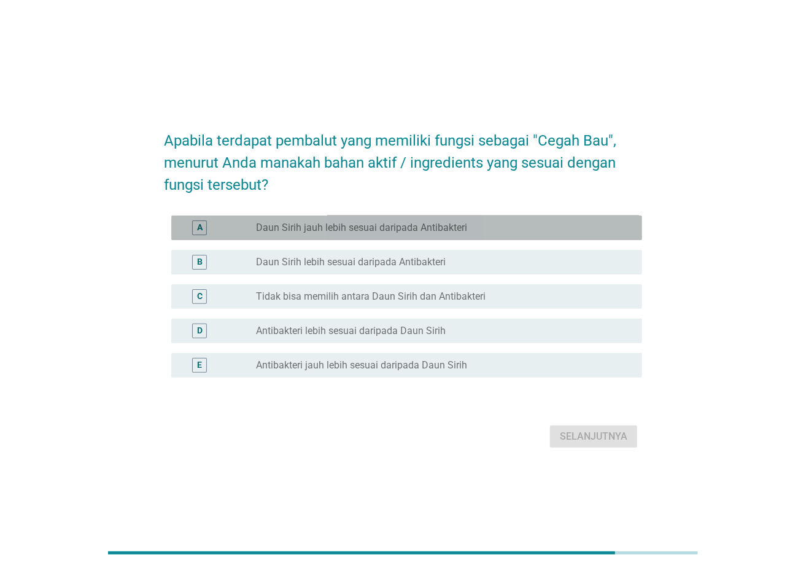
click at [540, 231] on div "radio_button_unchecked Daun Sirih jauh lebih sesuai daripada Antibakteri" at bounding box center [439, 228] width 367 height 12
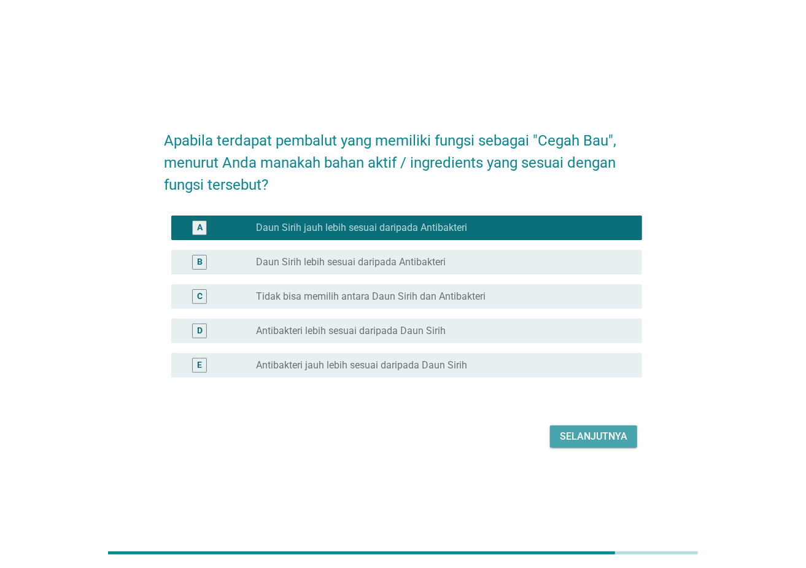
click at [587, 426] on div "Selanjutnya" at bounding box center [594, 436] width 68 height 15
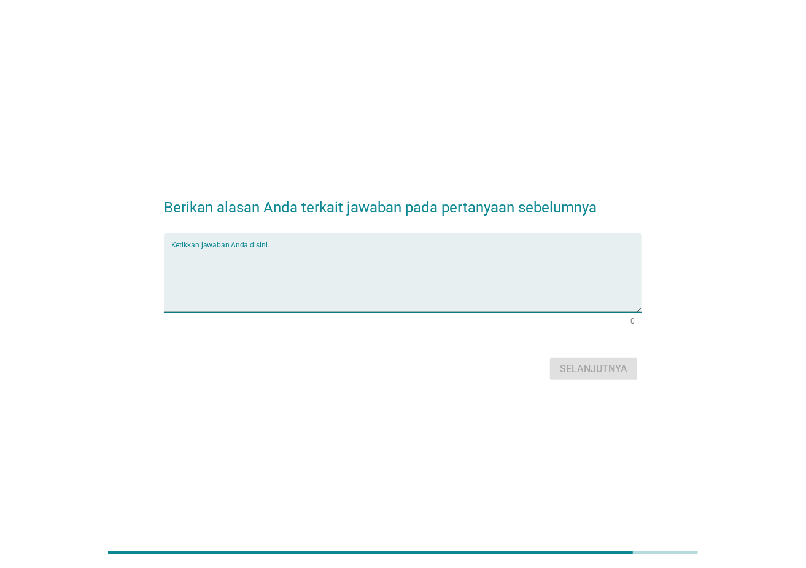
click at [486, 259] on textarea "Ketikkan jawaban Anda disini." at bounding box center [406, 280] width 471 height 64
type textarea "BAHAN ALAMI"
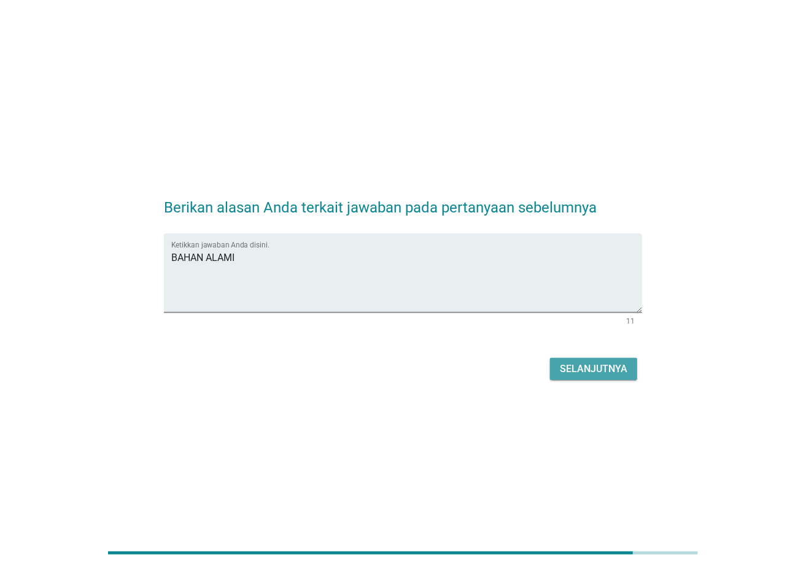
click at [583, 375] on div "Selanjutnya" at bounding box center [594, 369] width 68 height 15
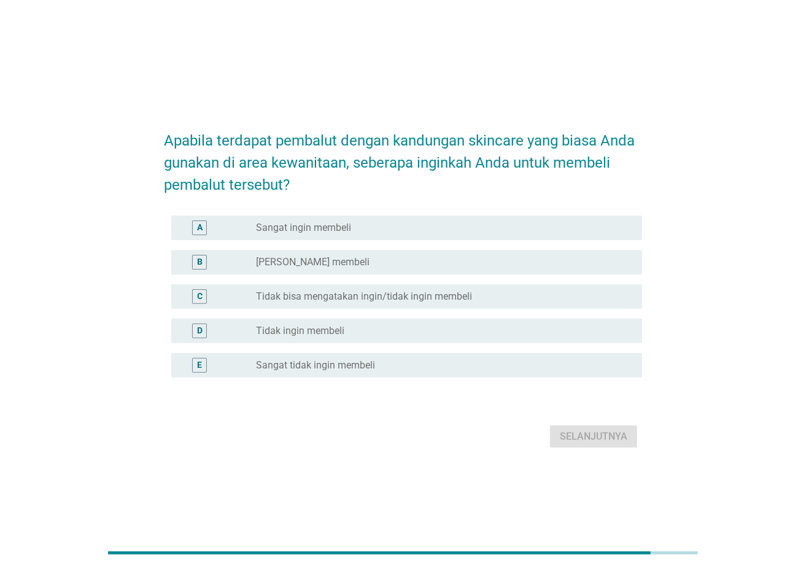
click at [463, 265] on div "radio_button_unchecked Ingin membeli" at bounding box center [439, 262] width 367 height 12
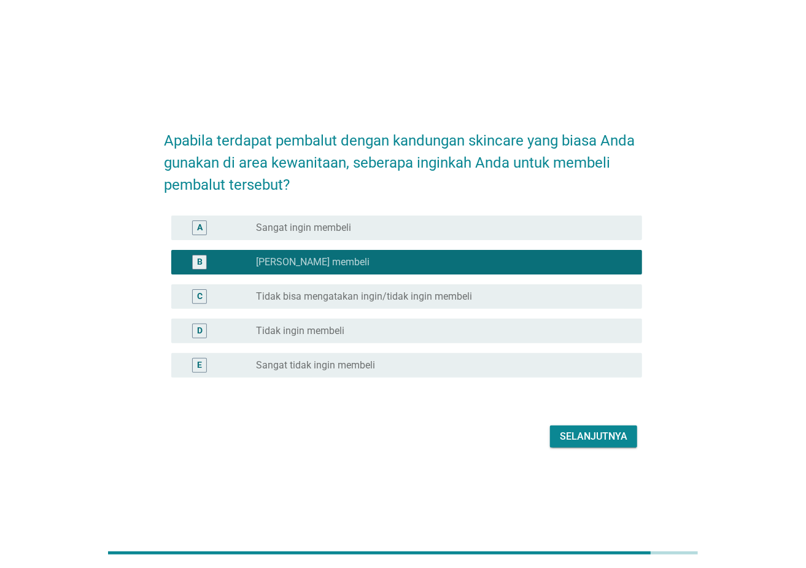
click at [167, 141] on h2 "Apabila terdapat pembalut dengan kandungan skincare yang biasa Anda gunakan di …" at bounding box center [403, 156] width 478 height 79
click at [583, 426] on div "Selanjutnya" at bounding box center [594, 436] width 68 height 15
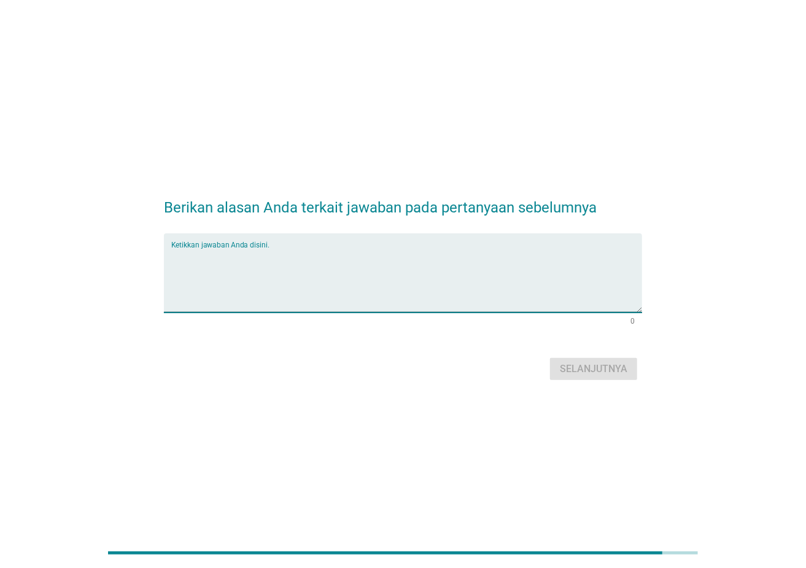
click at [523, 268] on textarea "Ketikkan jawaban Anda disini." at bounding box center [406, 280] width 471 height 64
click at [532, 255] on textarea "Ketikkan jawaban Anda disini." at bounding box center [406, 280] width 471 height 64
type textarea "DAUN SIRIH"
click at [580, 372] on div "Selanjutnya" at bounding box center [594, 369] width 68 height 15
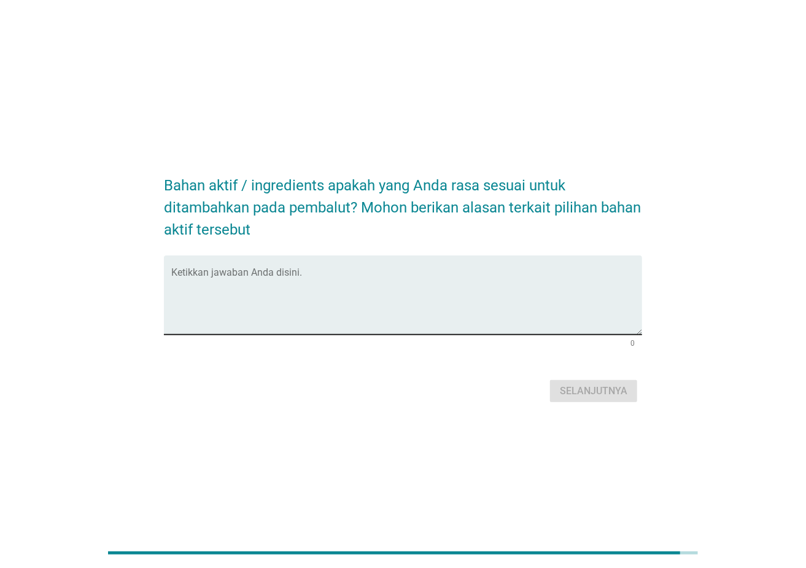
click at [428, 285] on textarea "Ketikkan jawaban Anda disini." at bounding box center [406, 302] width 471 height 64
type textarea "DAUN SIRIH, ANTI BAKTERI, BAHAN ALAMI"
click at [581, 382] on button "Selanjutnya" at bounding box center [593, 391] width 87 height 22
